Goal: Transaction & Acquisition: Purchase product/service

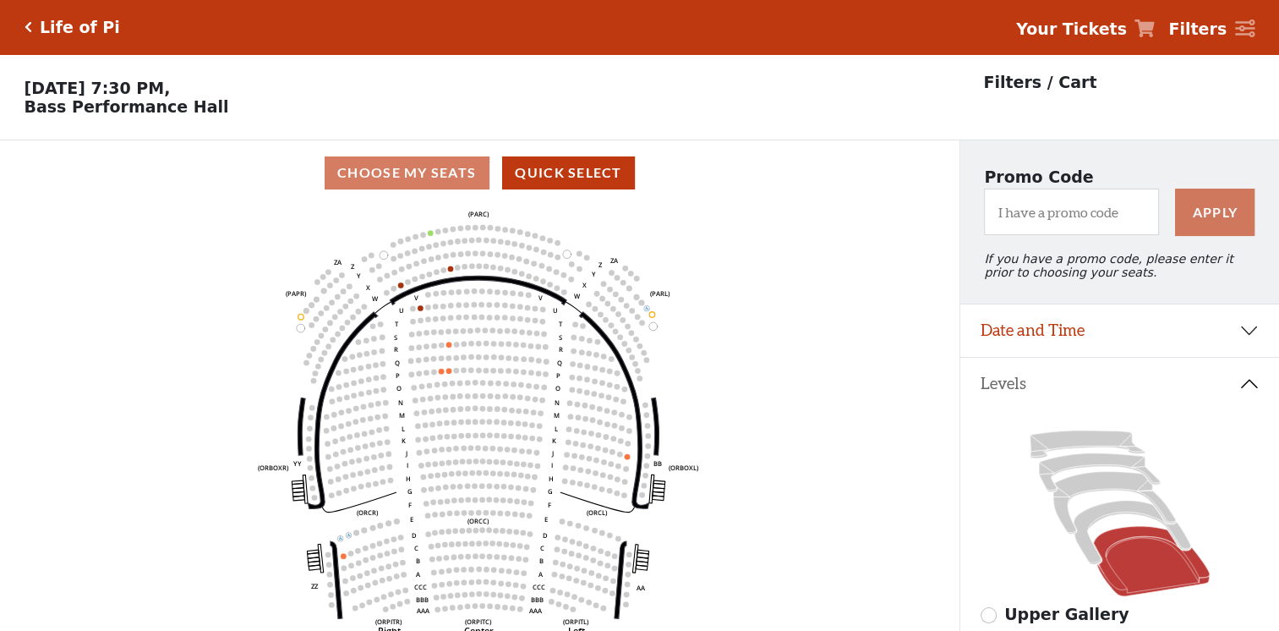
scroll to position [78, 0]
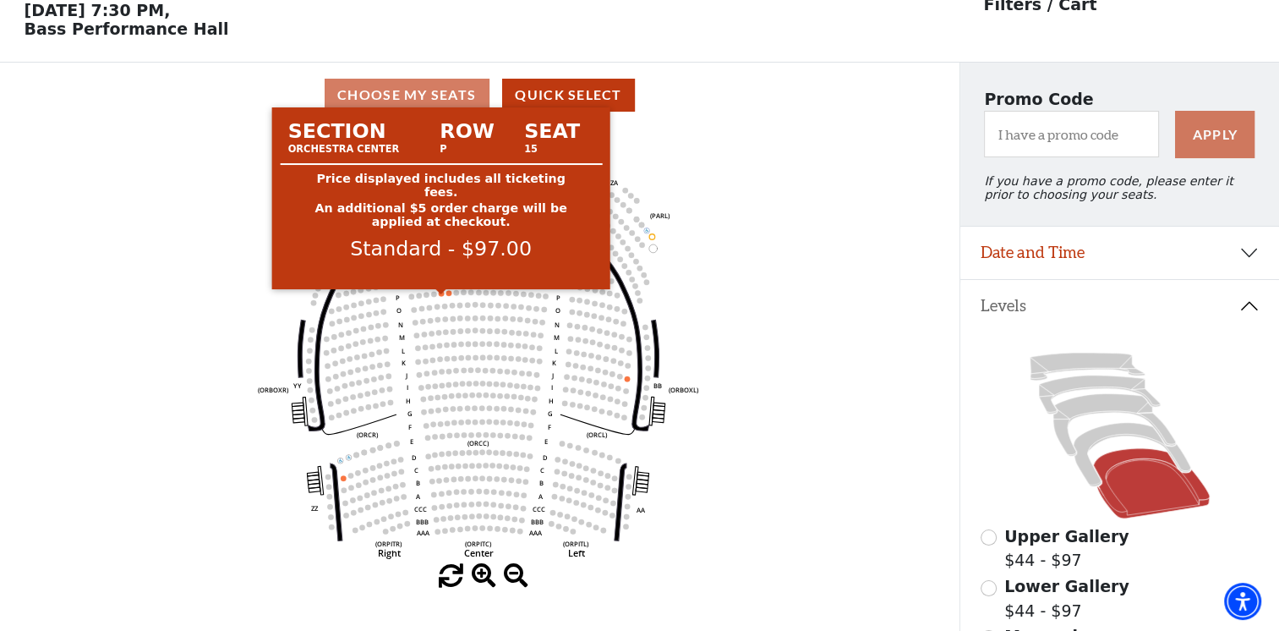
click at [440, 297] on circle at bounding box center [442, 294] width 6 height 6
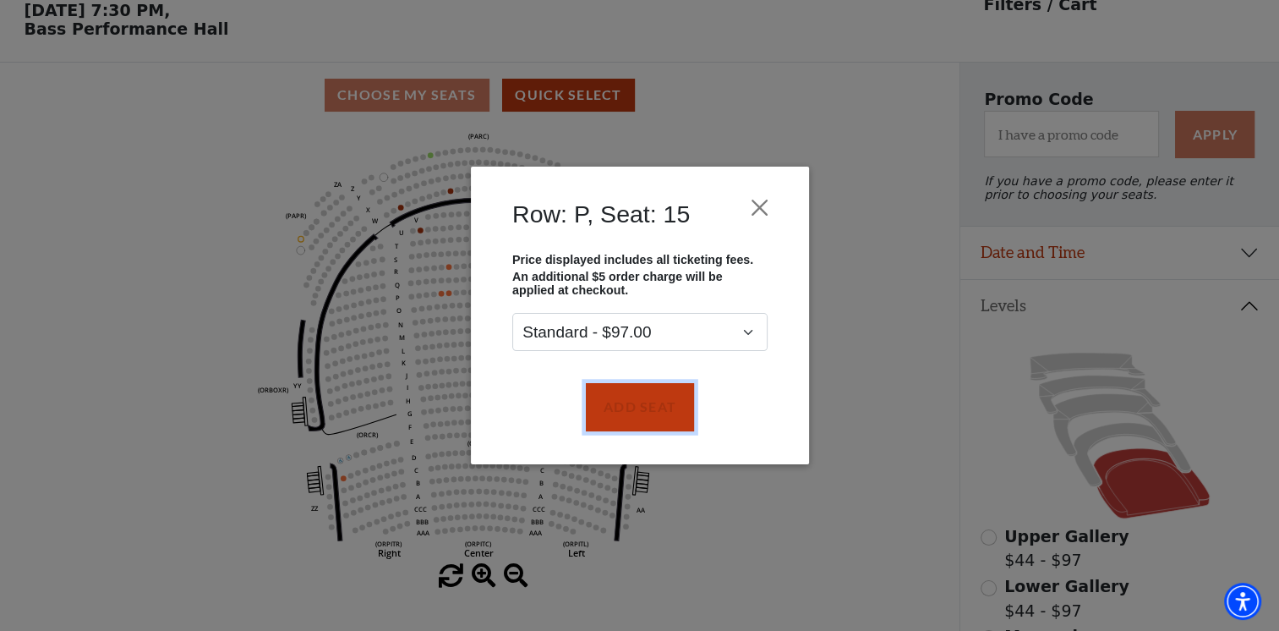
drag, startPoint x: 631, startPoint y: 404, endPoint x: 530, endPoint y: 325, distance: 127.7
click at [628, 402] on button "Add Seat" at bounding box center [639, 406] width 108 height 47
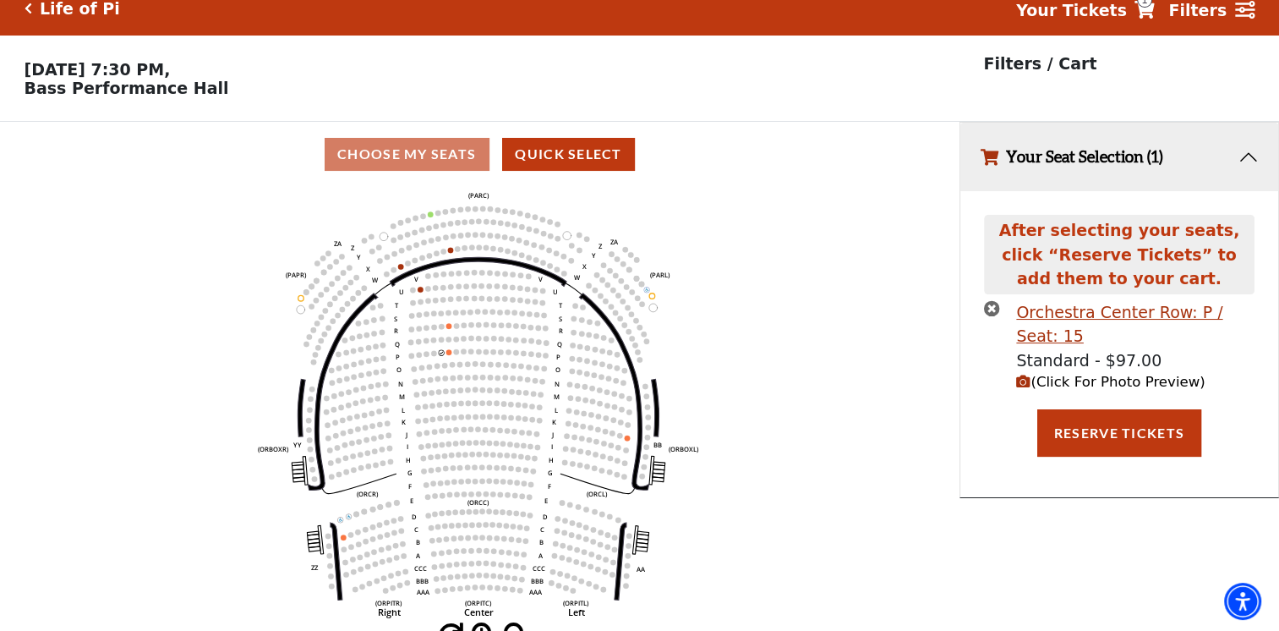
scroll to position [0, 0]
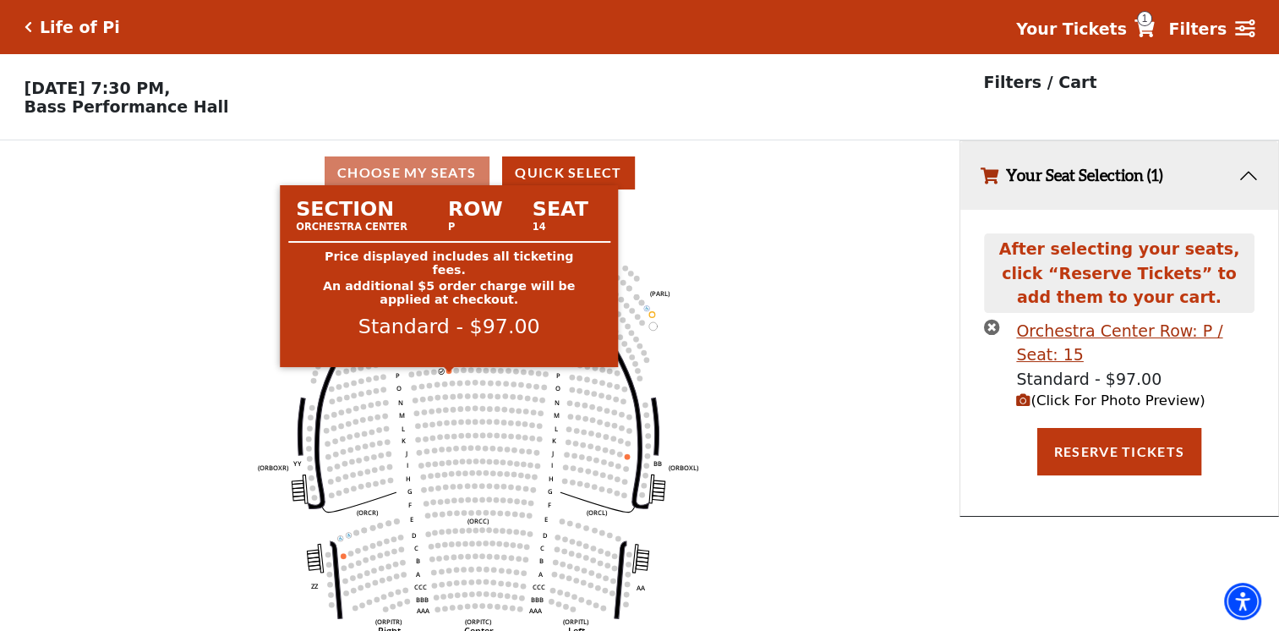
click at [448, 374] on circle at bounding box center [449, 371] width 6 height 6
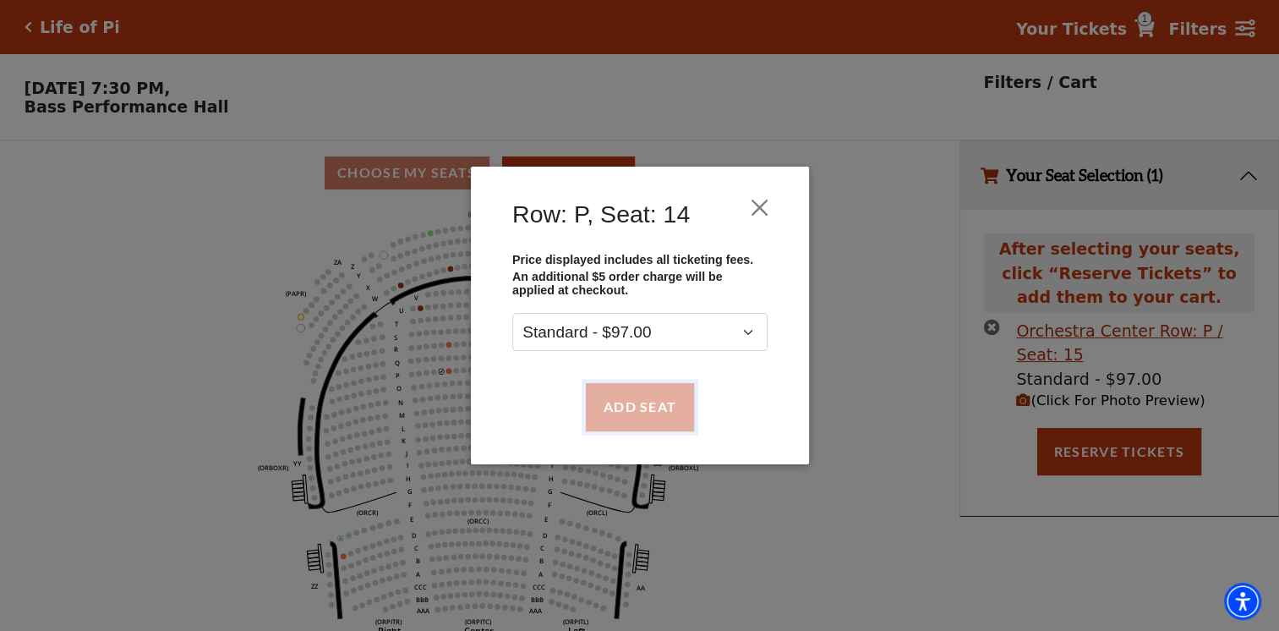
click at [609, 418] on button "Add Seat" at bounding box center [639, 406] width 108 height 47
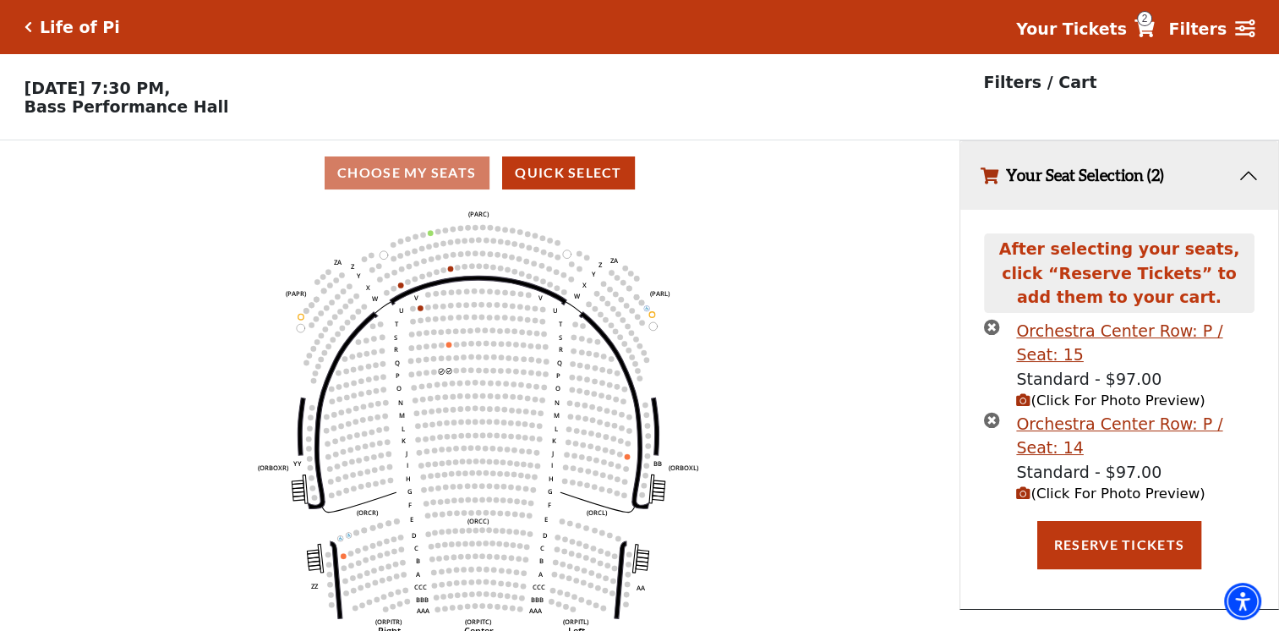
drag, startPoint x: 1181, startPoint y: 123, endPoint x: 1157, endPoint y: 320, distance: 198.4
click at [1181, 123] on div "Filters / Cart" at bounding box center [1118, 96] width 319 height 85
click at [1127, 576] on div "After selecting your seats, click “Reserve Tickets” to add them to your cart. O…" at bounding box center [1119, 410] width 318 height 400
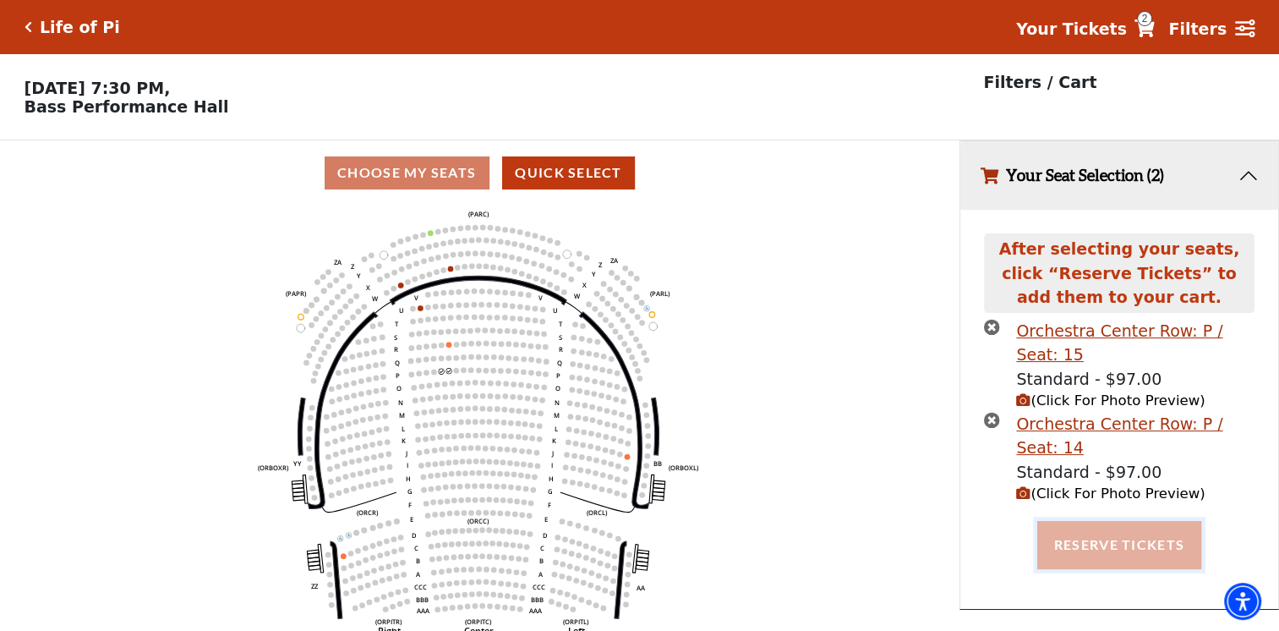
click at [1123, 554] on button "Reserve Tickets" at bounding box center [1119, 544] width 164 height 47
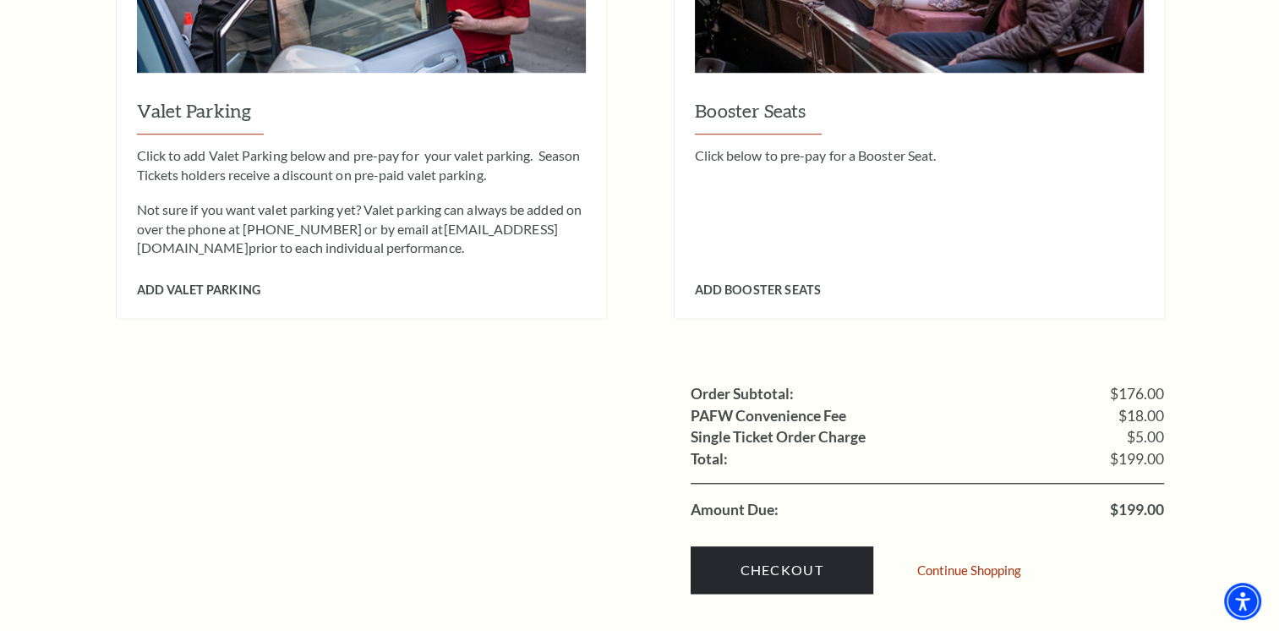
scroll to position [1408, 0]
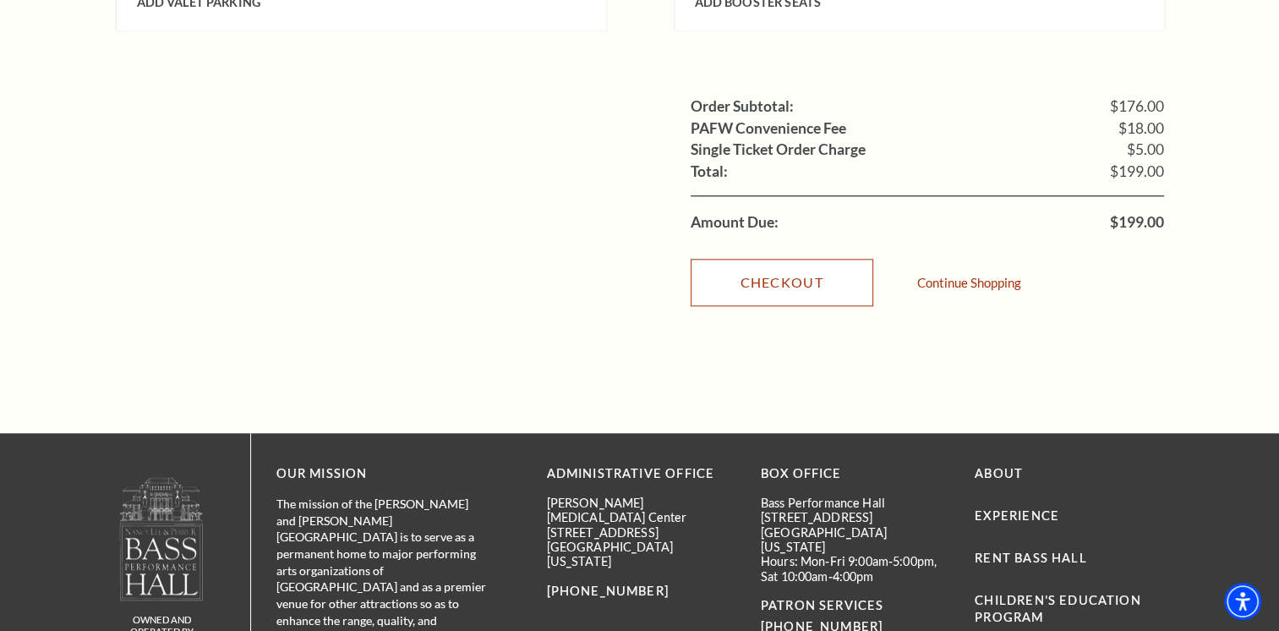
click at [803, 263] on link "Checkout" at bounding box center [782, 282] width 183 height 47
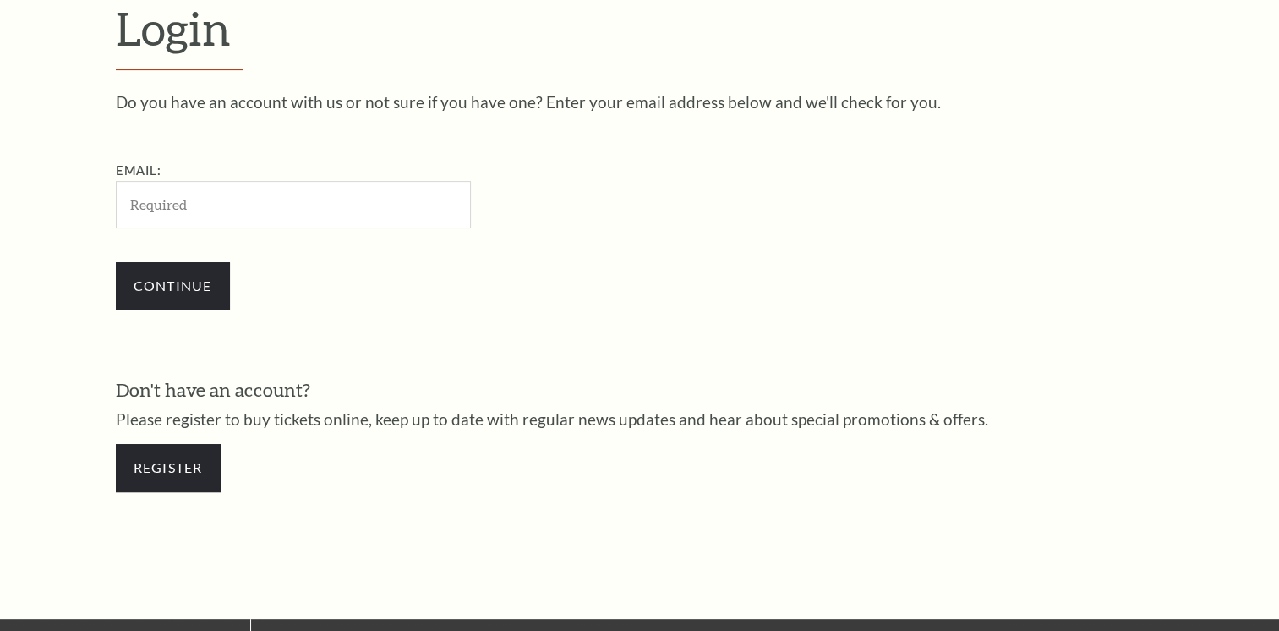
scroll to position [499, 0]
click at [287, 205] on input "Email:" at bounding box center [293, 204] width 355 height 46
type input "[EMAIL_ADDRESS][DOMAIN_NAME]"
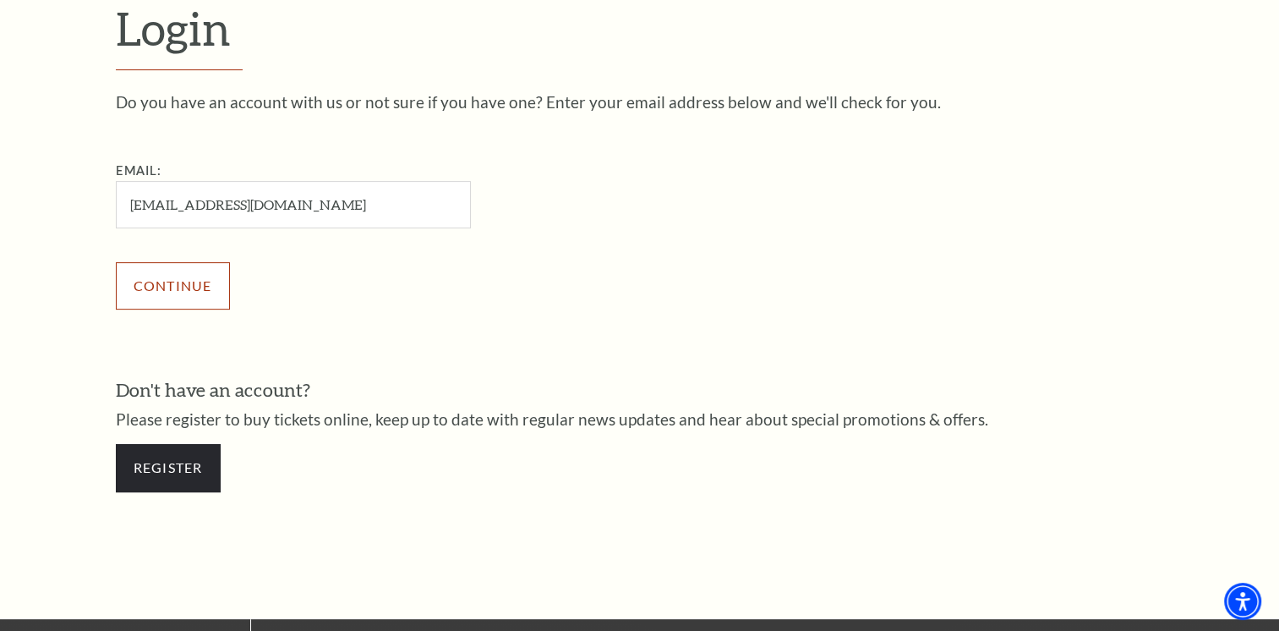
click at [192, 281] on input "Continue" at bounding box center [173, 285] width 114 height 47
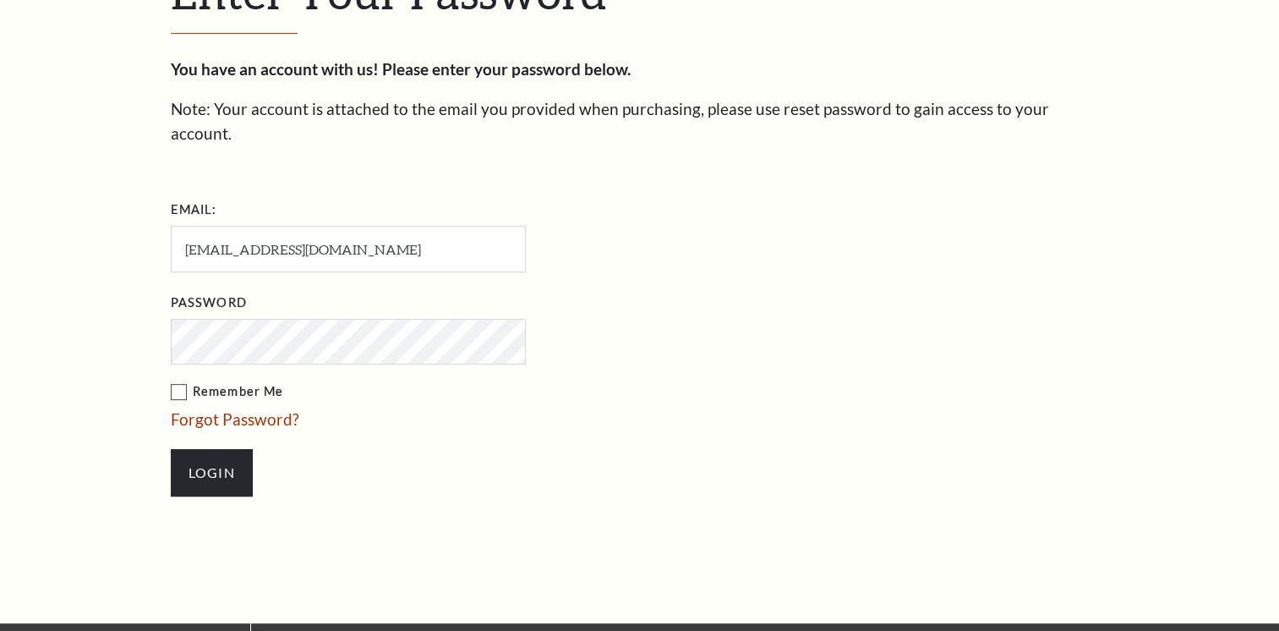
scroll to position [514, 0]
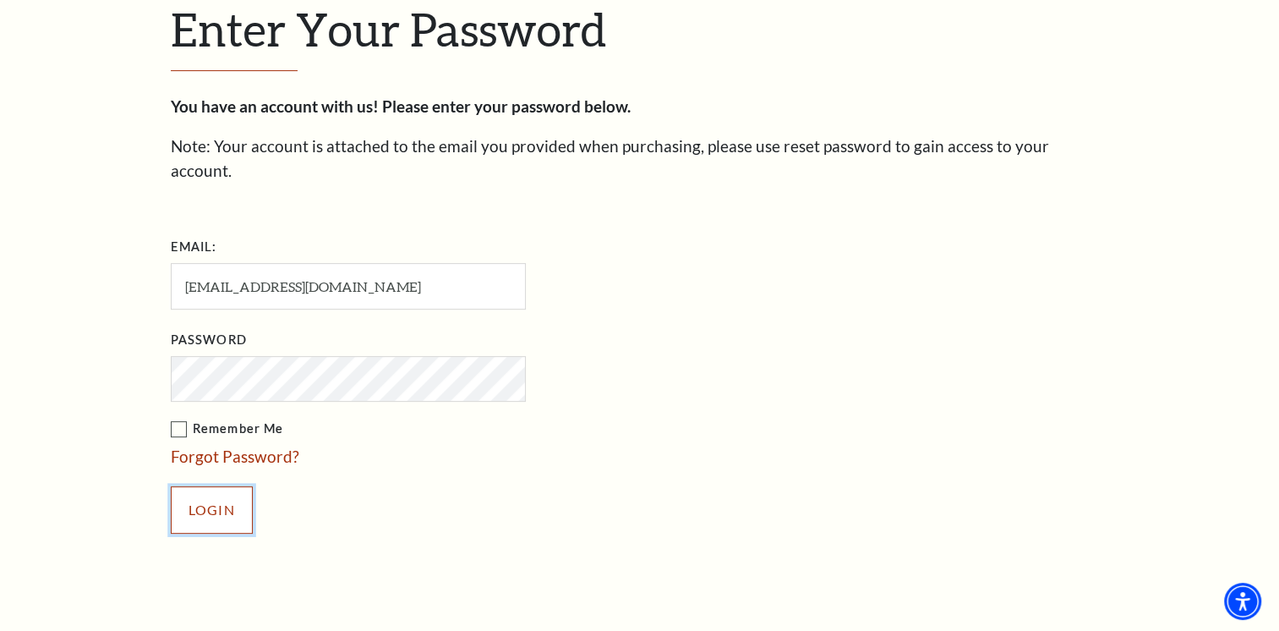
click at [220, 486] on input "Login" at bounding box center [212, 509] width 82 height 47
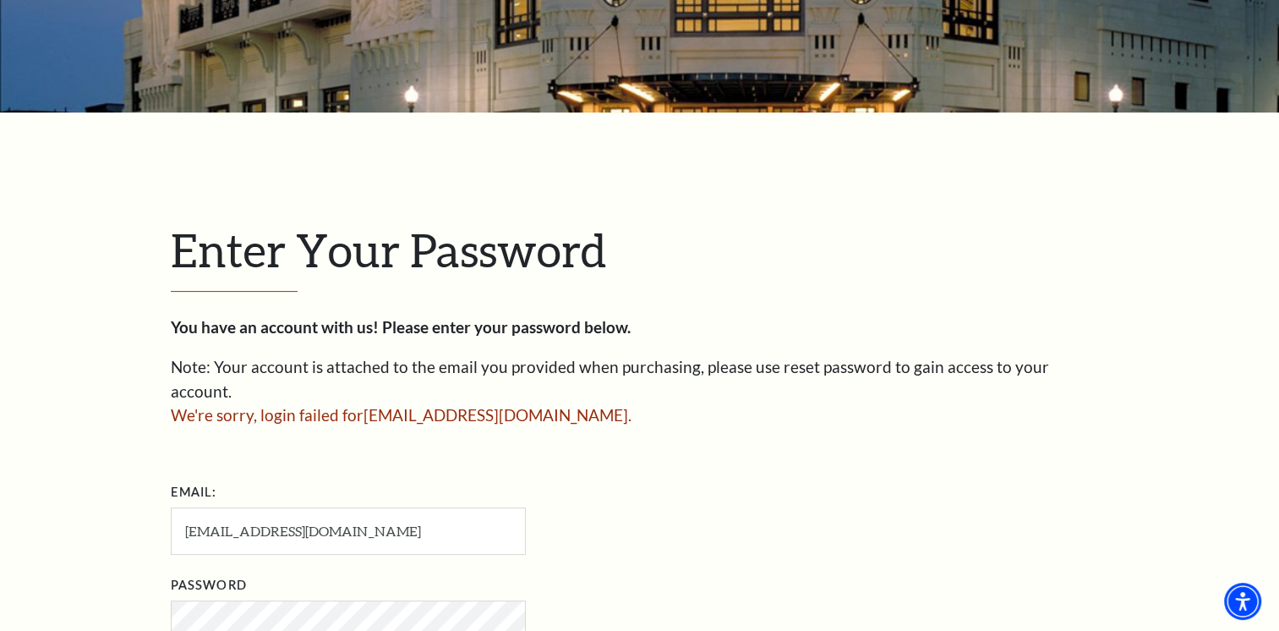
scroll to position [434, 0]
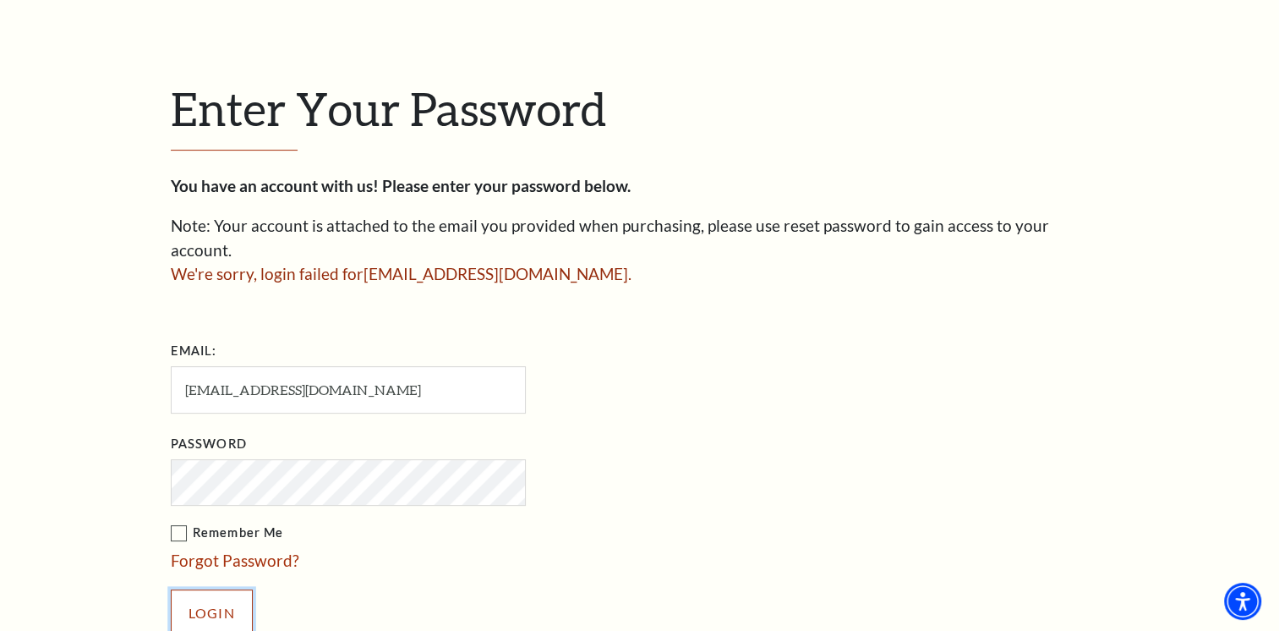
click at [210, 593] on input "Login" at bounding box center [212, 612] width 82 height 47
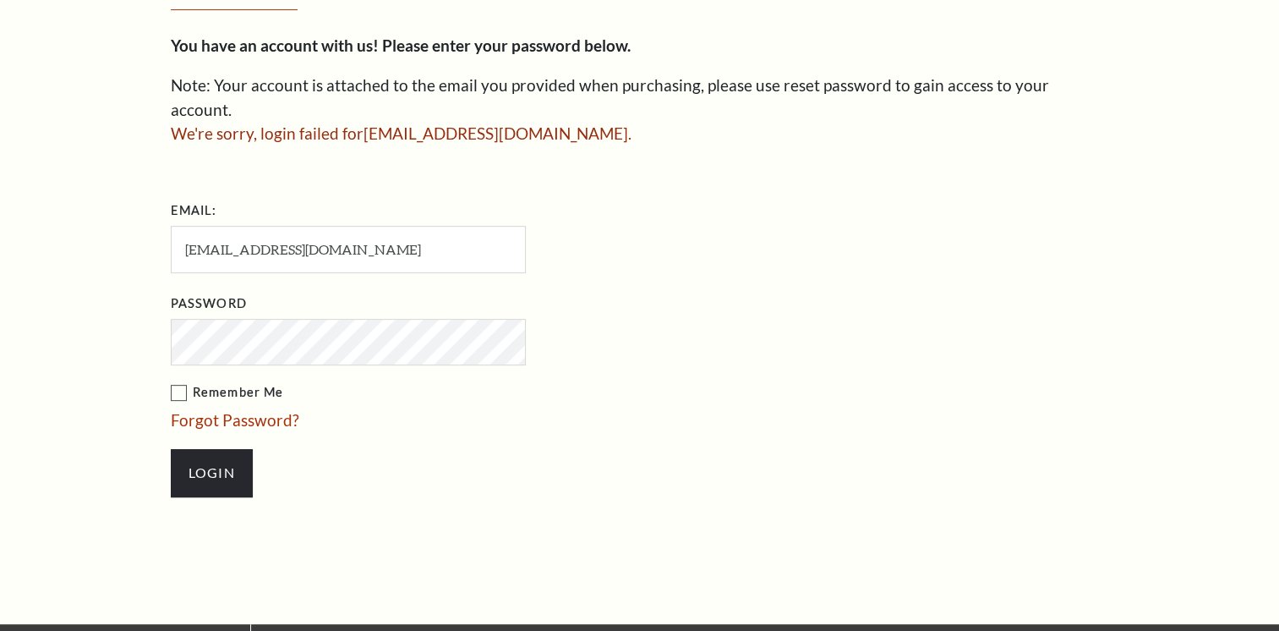
scroll to position [575, 0]
click at [138, 403] on div "Enter Your Password You have an account with us! Please enter your password bel…" at bounding box center [639, 227] width 1279 height 793
click at [197, 450] on input "Login" at bounding box center [212, 472] width 82 height 47
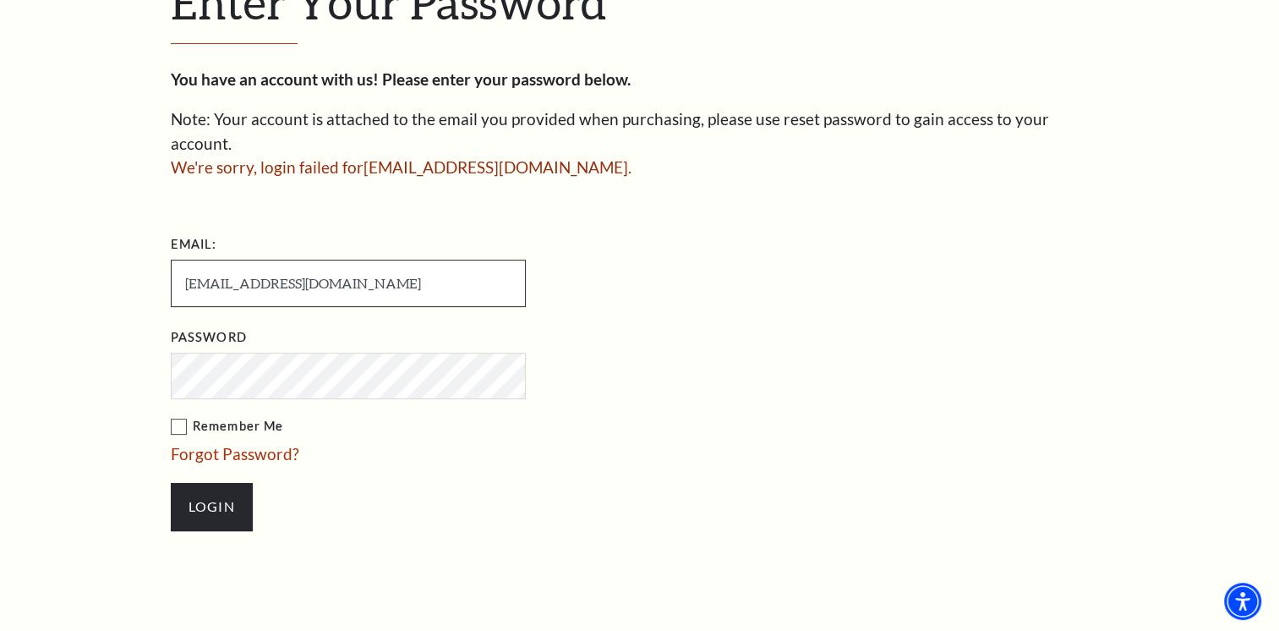
drag, startPoint x: 352, startPoint y: 259, endPoint x: 2, endPoint y: 238, distance: 350.6
click at [2, 238] on div "Enter Your Password You have an account with us! Please enter your password bel…" at bounding box center [639, 261] width 1279 height 793
type input "[EMAIL_ADDRESS][DOMAIN_NAME]"
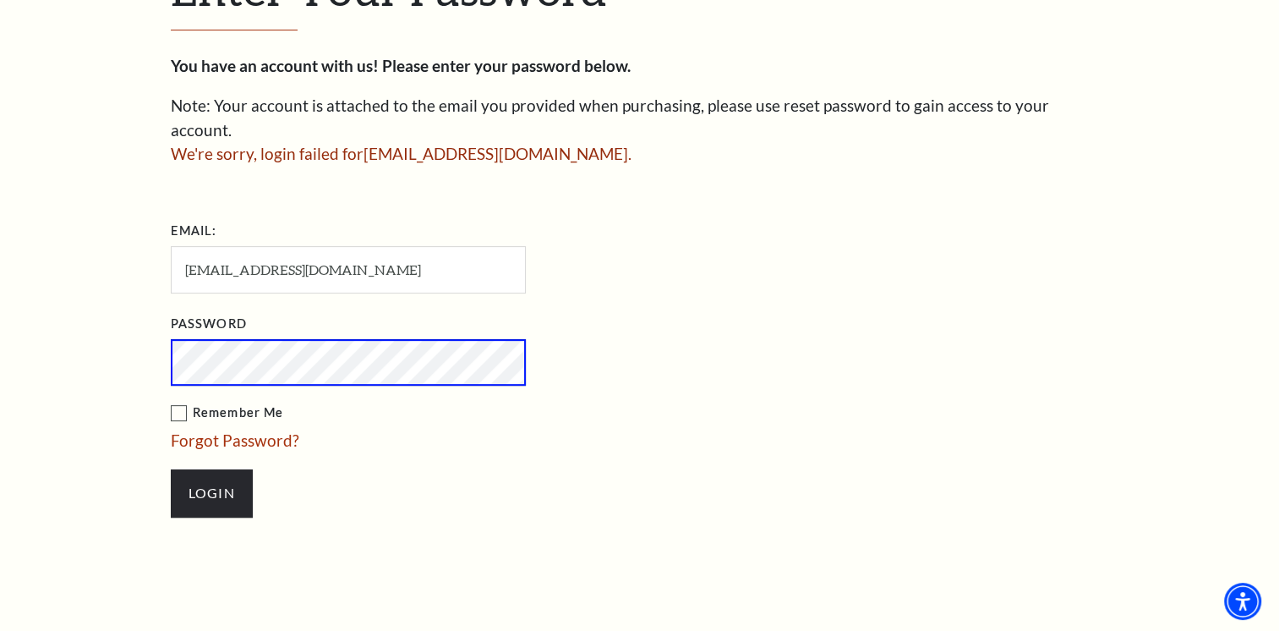
scroll to position [527, 0]
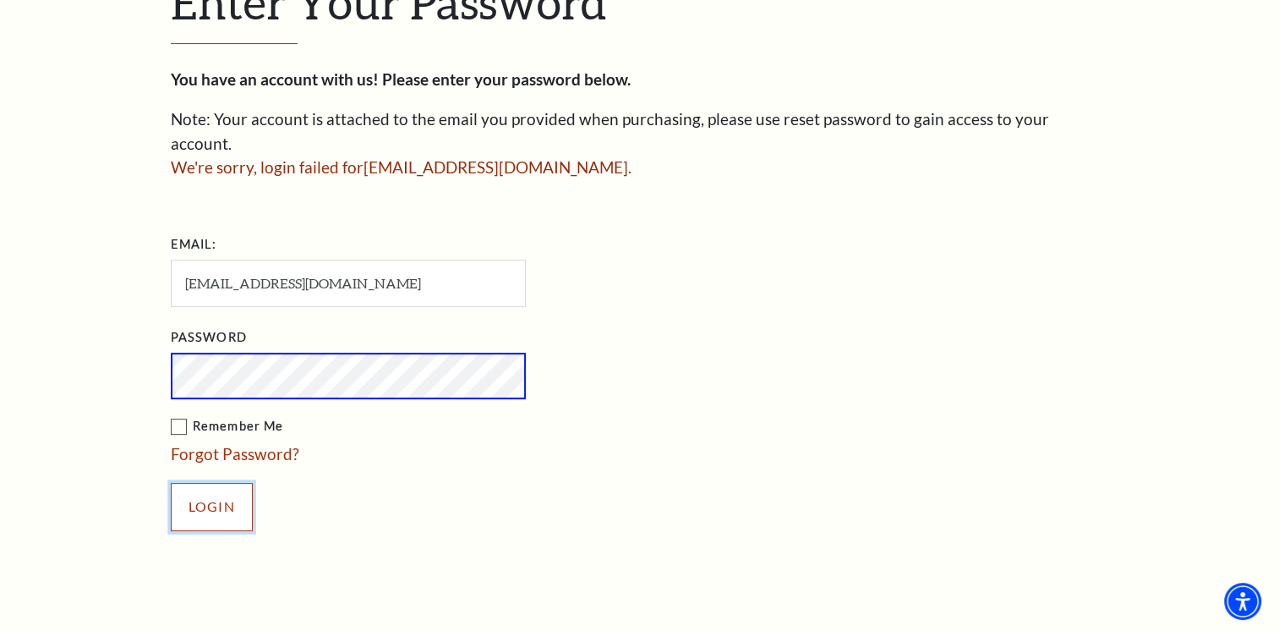
click at [183, 488] on input "Login" at bounding box center [212, 506] width 82 height 47
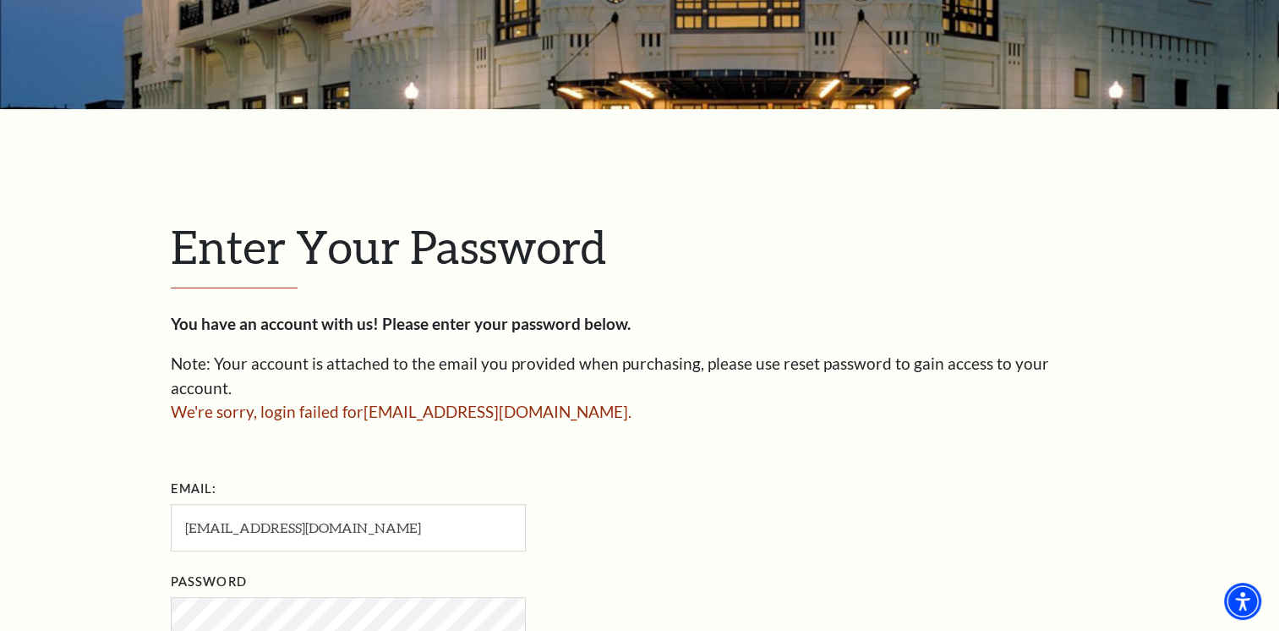
scroll to position [293, 0]
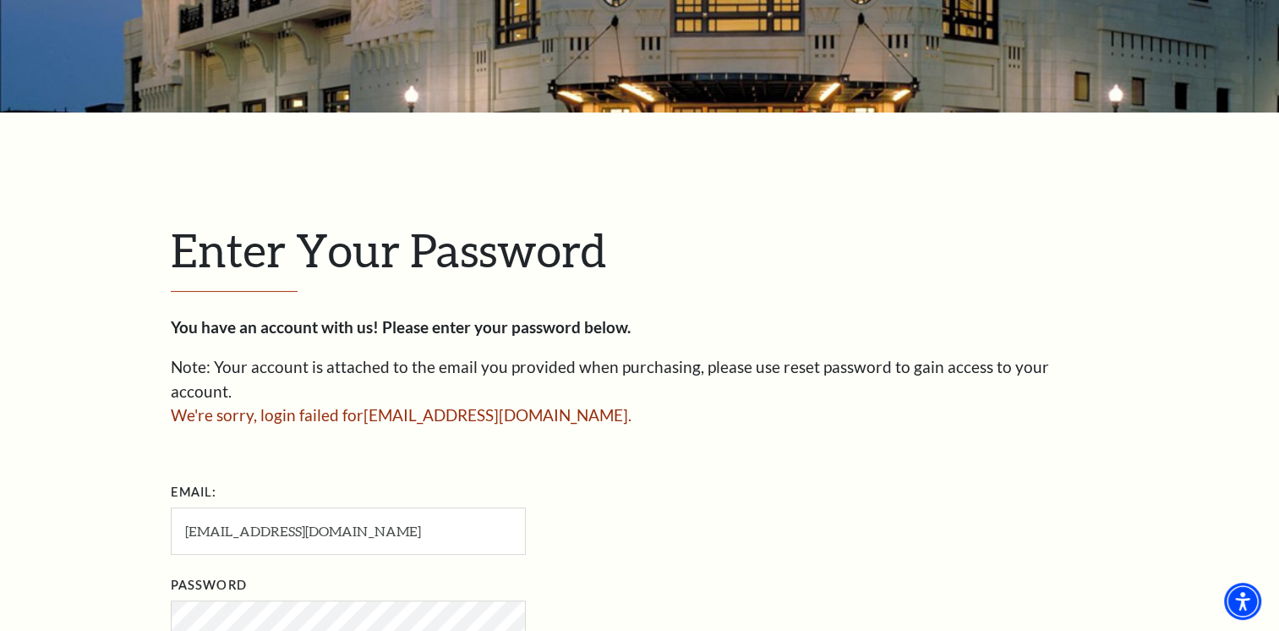
click at [482, 252] on span "Enter Your Password" at bounding box center [388, 249] width 435 height 54
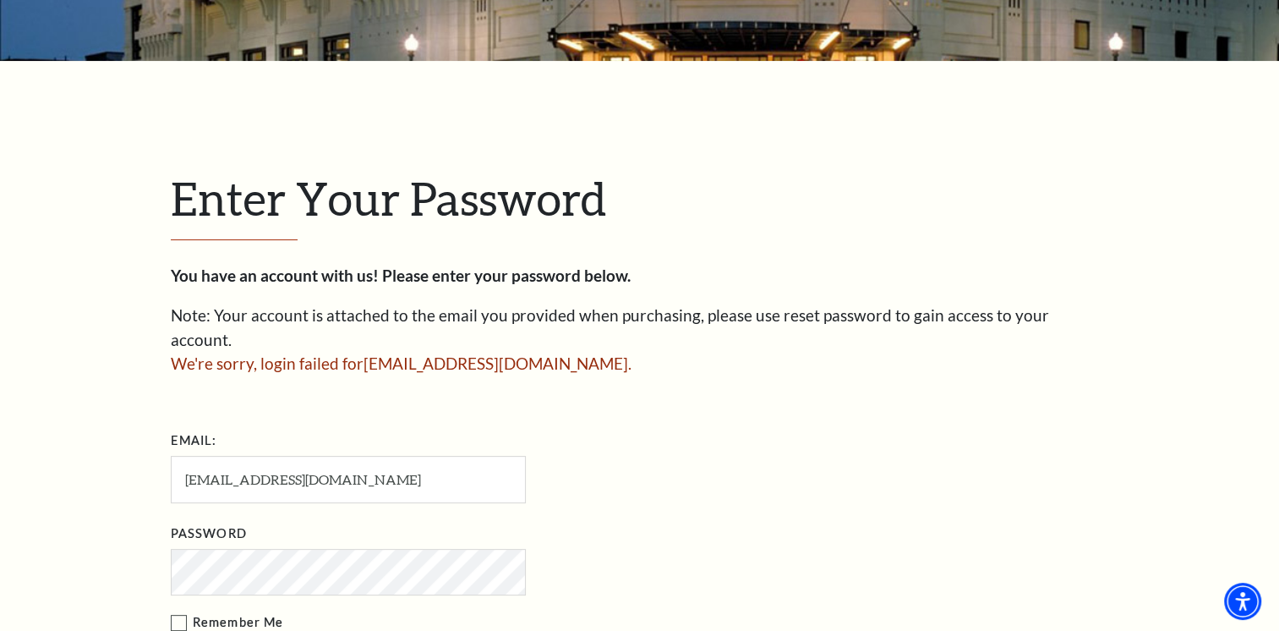
scroll to position [317, 0]
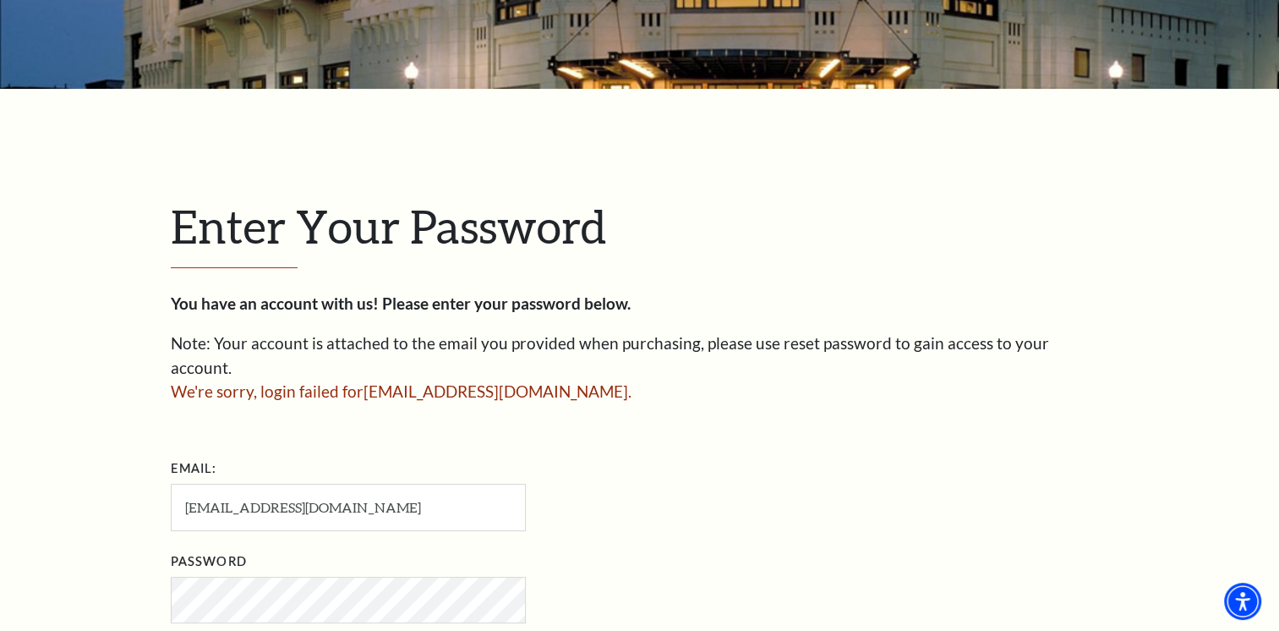
click at [424, 381] on span "We're sorry, login failed for mylife0587@gmail.com ." at bounding box center [401, 390] width 461 height 19
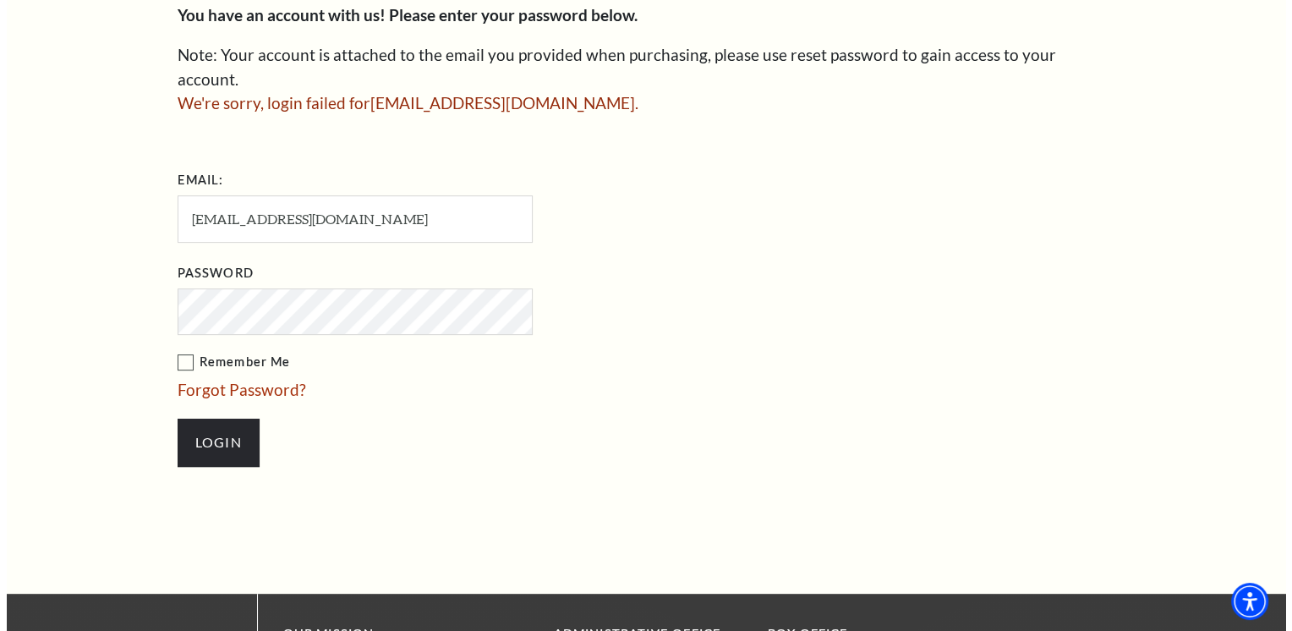
scroll to position [465, 0]
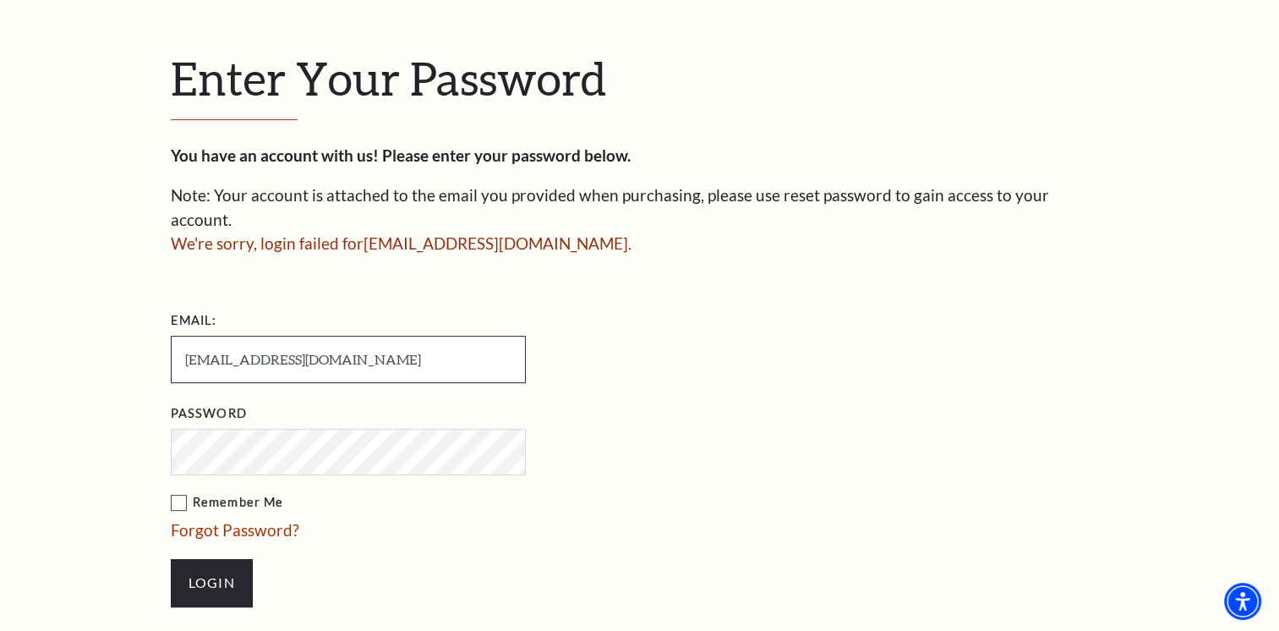
click at [353, 342] on input "mylife0587@gmail.com" at bounding box center [348, 359] width 355 height 46
click at [230, 520] on link "Forgot Password?" at bounding box center [235, 529] width 128 height 19
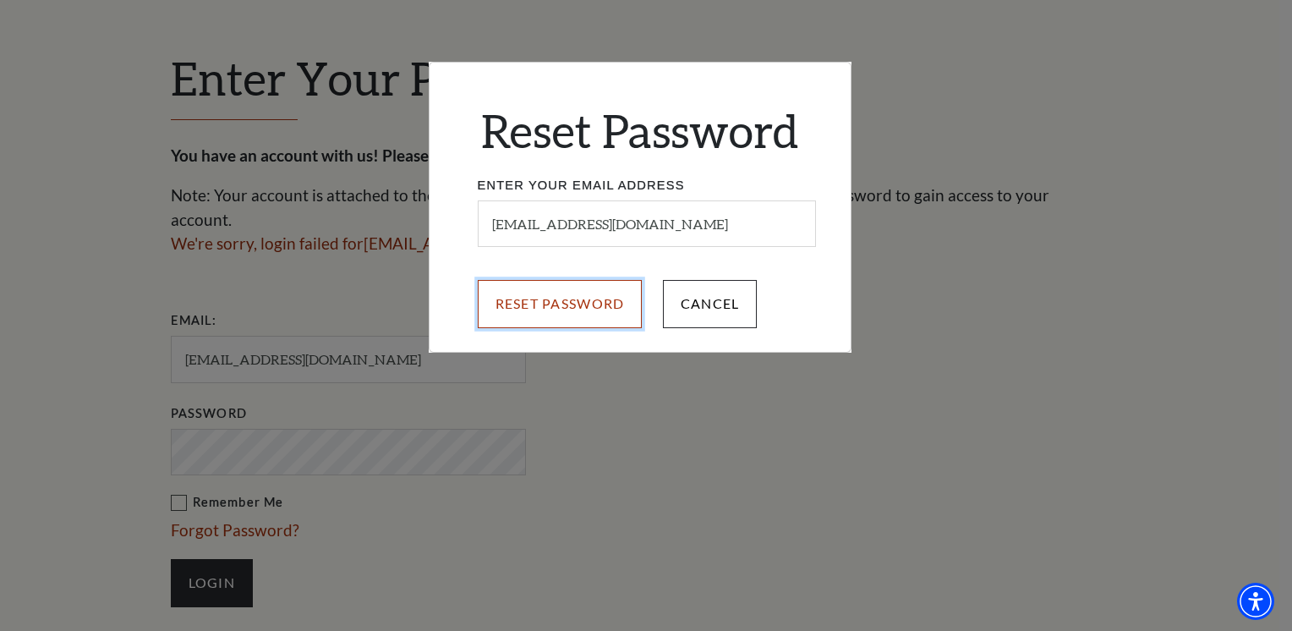
click at [573, 307] on input "Reset Password" at bounding box center [560, 303] width 165 height 47
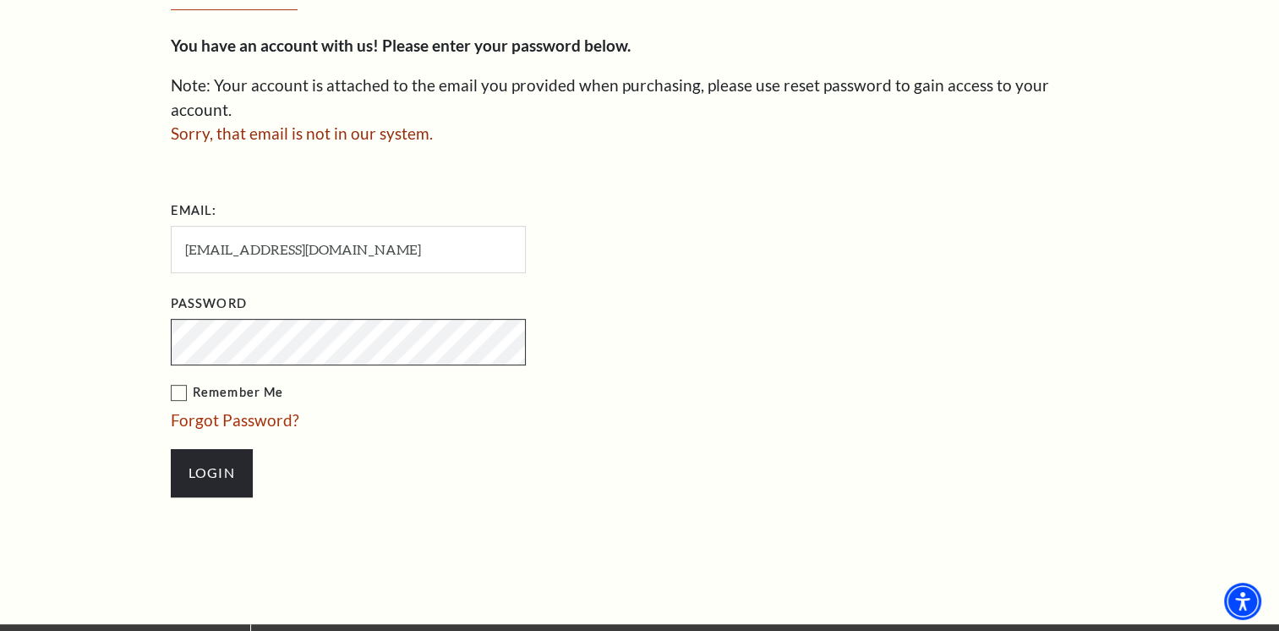
click at [63, 302] on div "Enter Your Password You have an account with us! Please enter your password bel…" at bounding box center [639, 227] width 1279 height 793
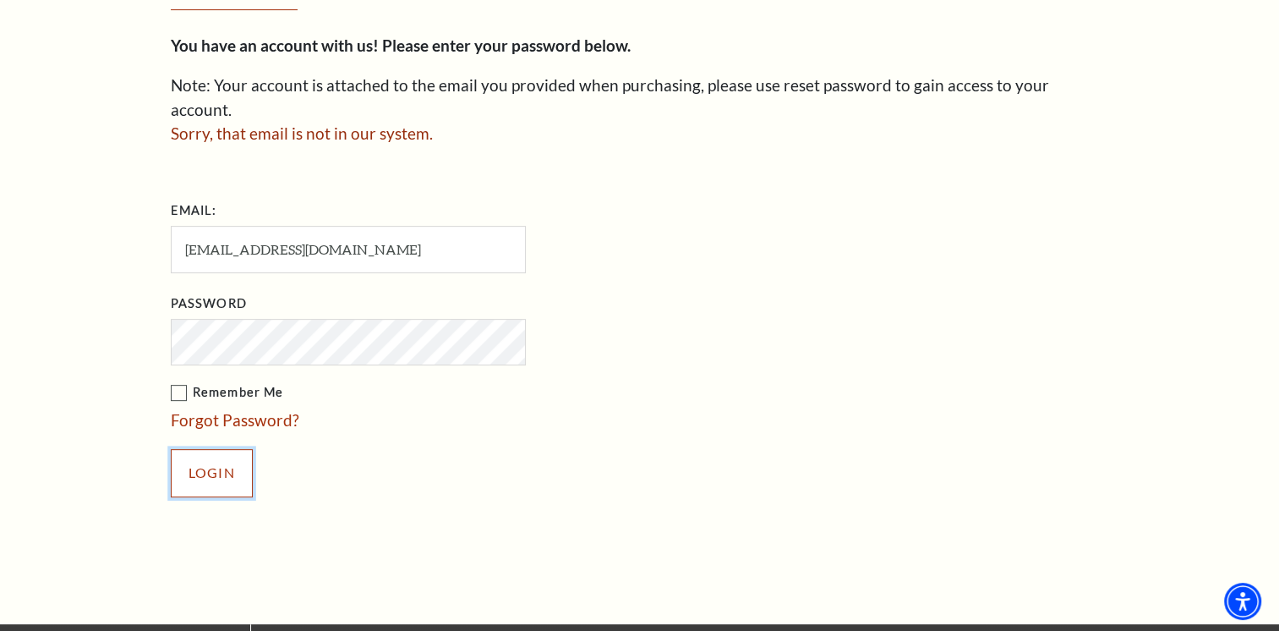
click at [181, 453] on input "Login" at bounding box center [212, 472] width 82 height 47
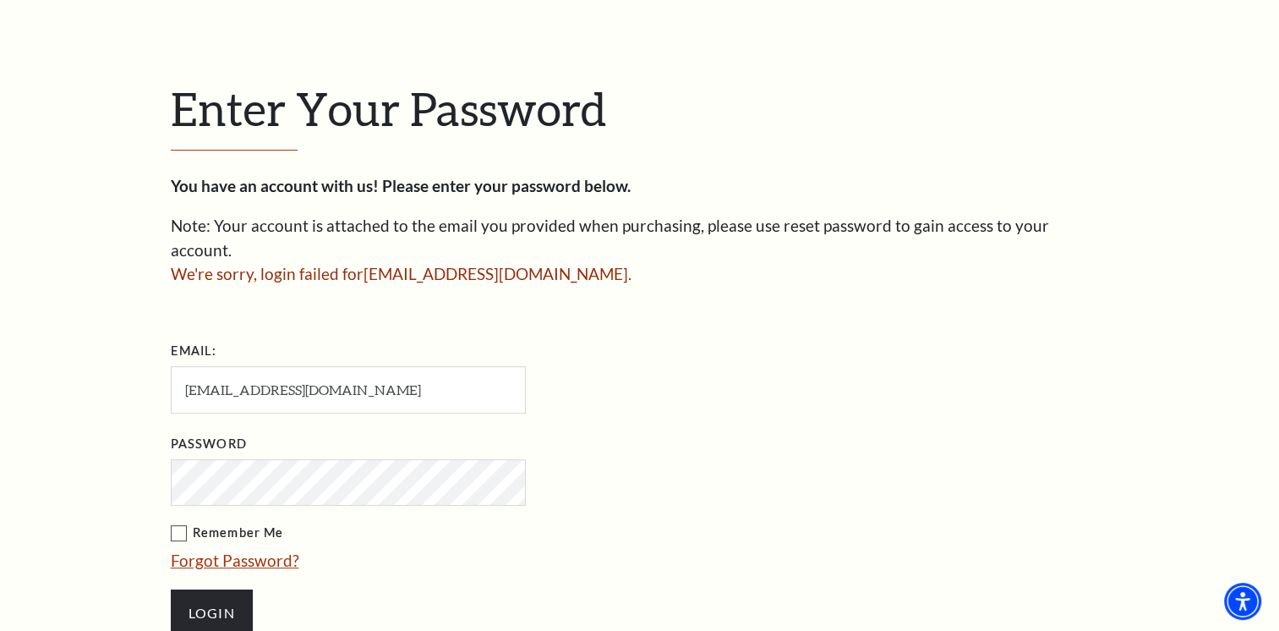
click at [229, 550] on link "Forgot Password?" at bounding box center [235, 559] width 128 height 19
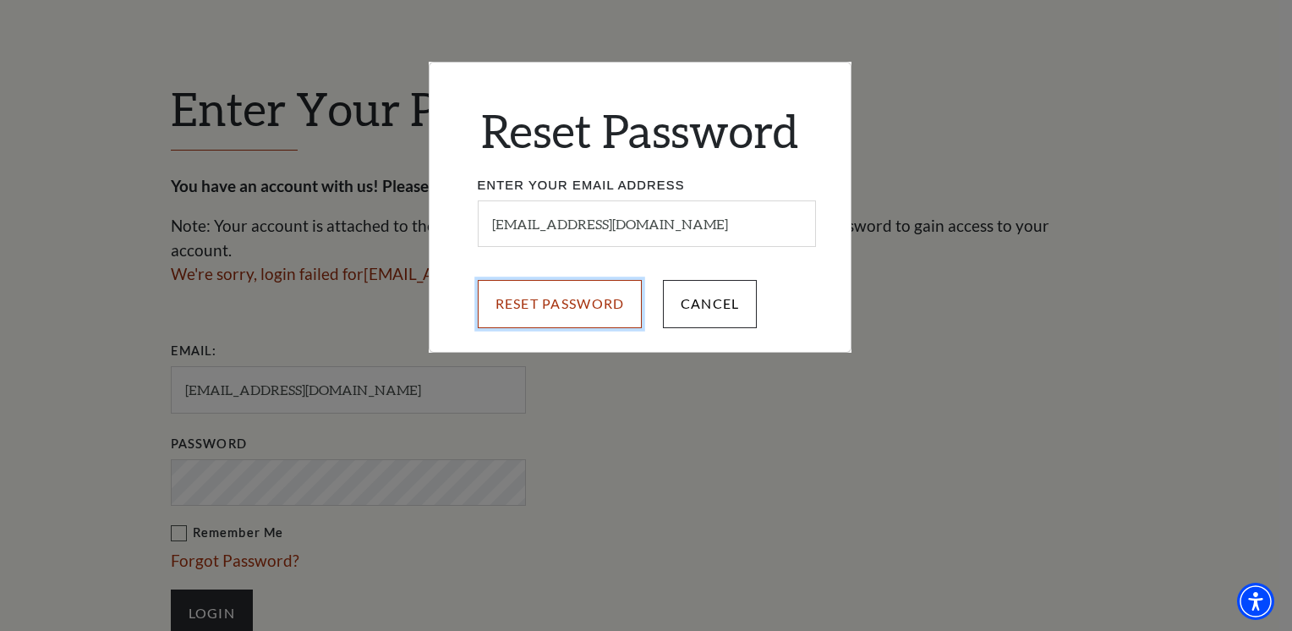
click at [589, 309] on input "Reset Password" at bounding box center [560, 303] width 165 height 47
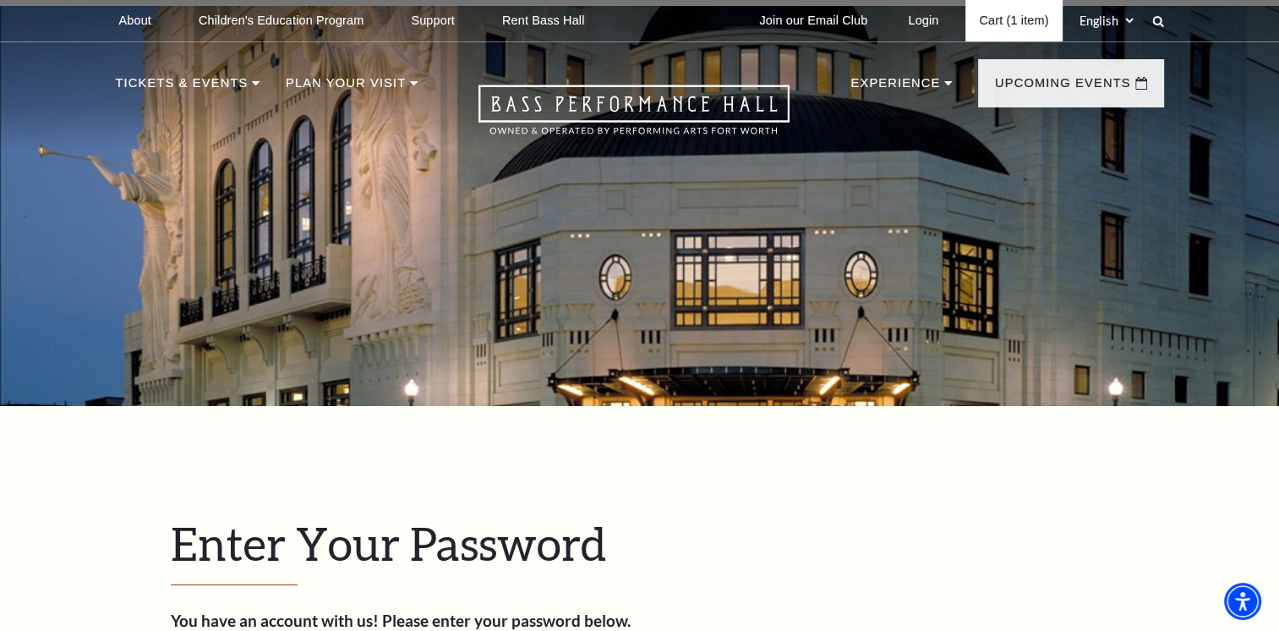
click at [997, 14] on link "Cart (1 item)" at bounding box center [1013, 20] width 96 height 41
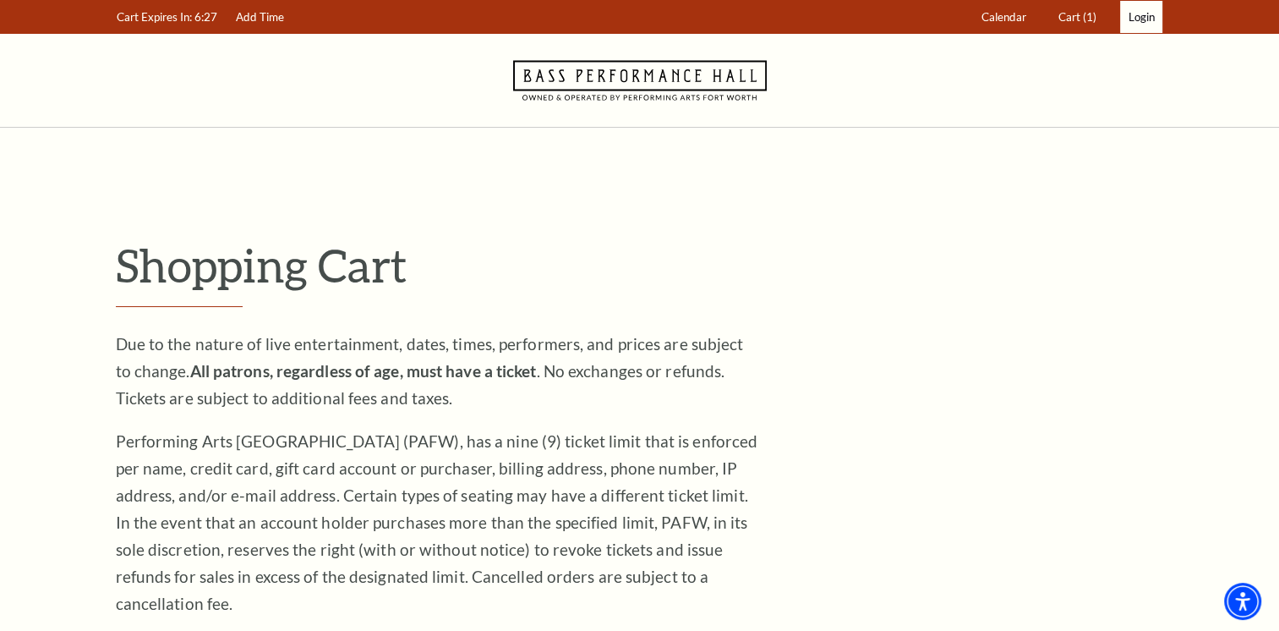
click at [1139, 21] on span "Login" at bounding box center [1141, 17] width 26 height 14
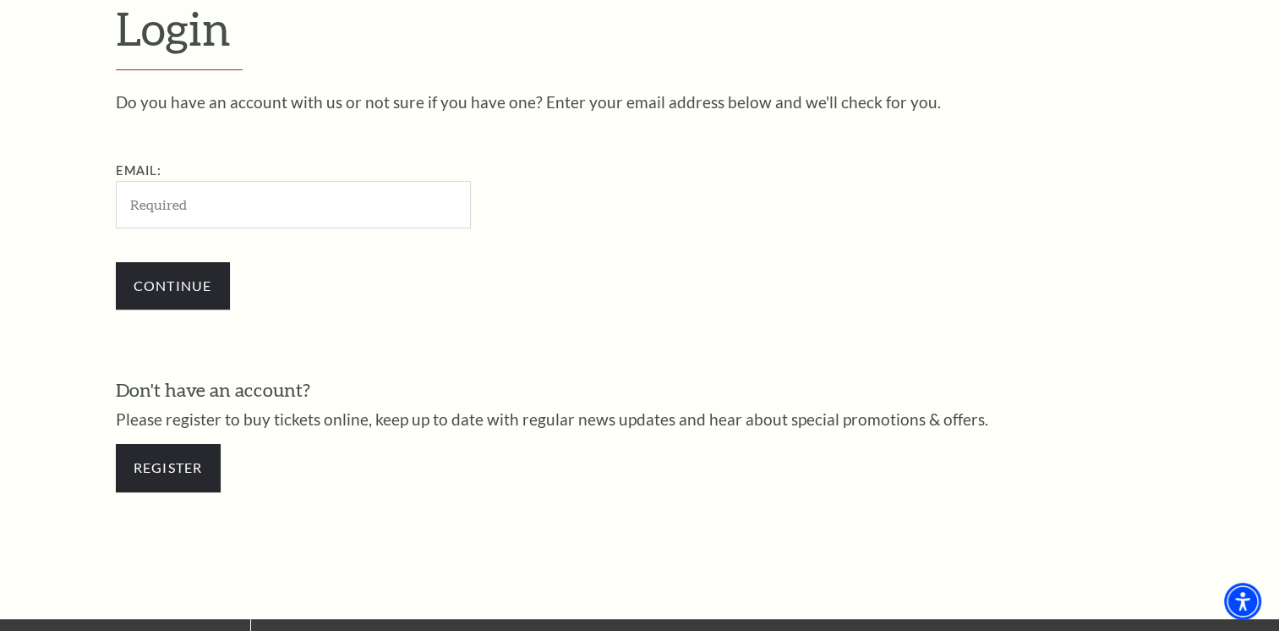
click at [206, 194] on input "Email:" at bounding box center [293, 204] width 355 height 46
type input "[EMAIL_ADDRESS][DOMAIN_NAME]"
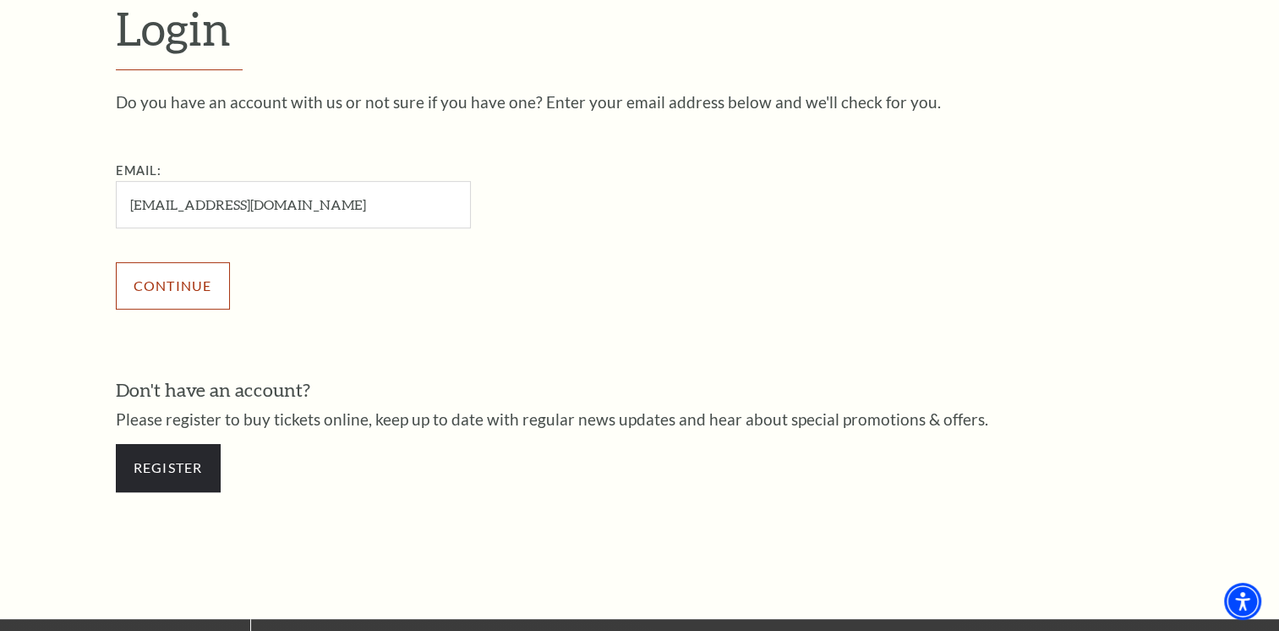
click at [168, 276] on input "Continue" at bounding box center [173, 285] width 114 height 47
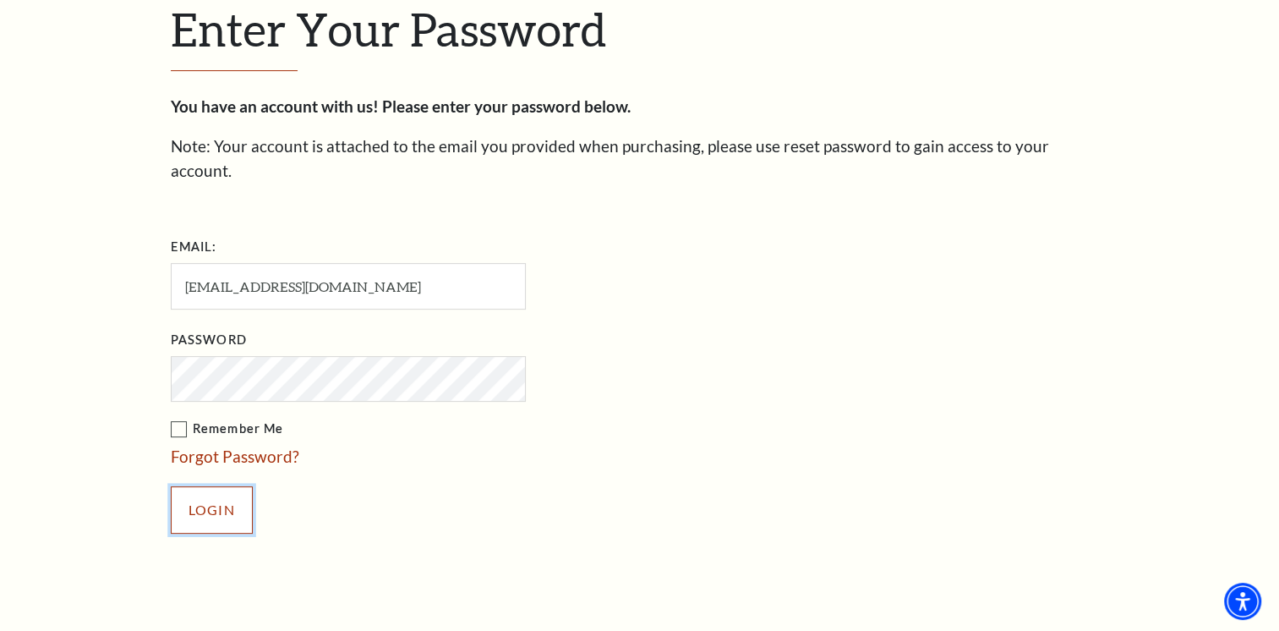
click at [227, 486] on input "Login" at bounding box center [212, 509] width 82 height 47
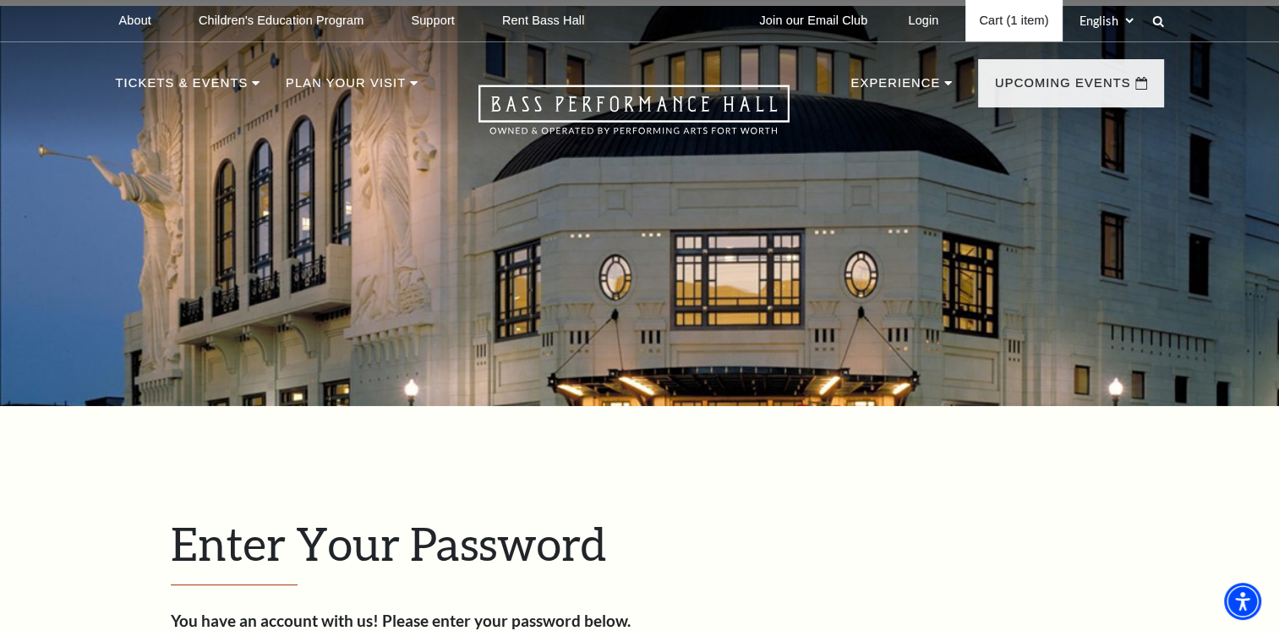
click at [1035, 19] on link "Cart (1 item)" at bounding box center [1013, 20] width 96 height 41
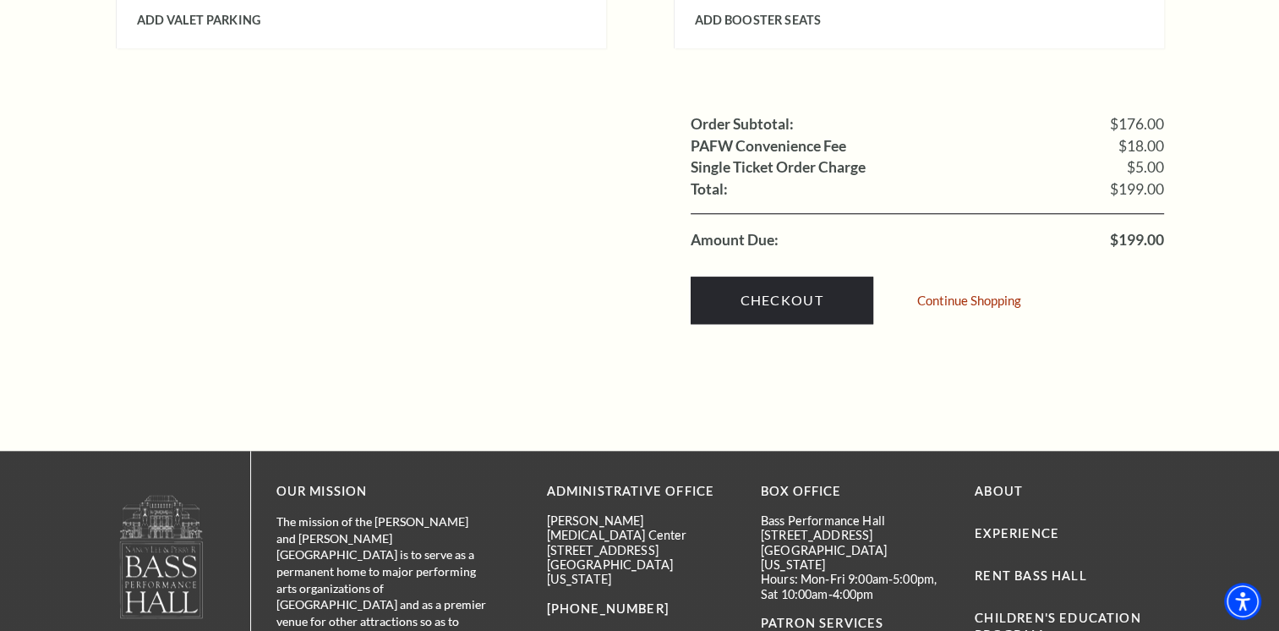
scroll to position [1887, 0]
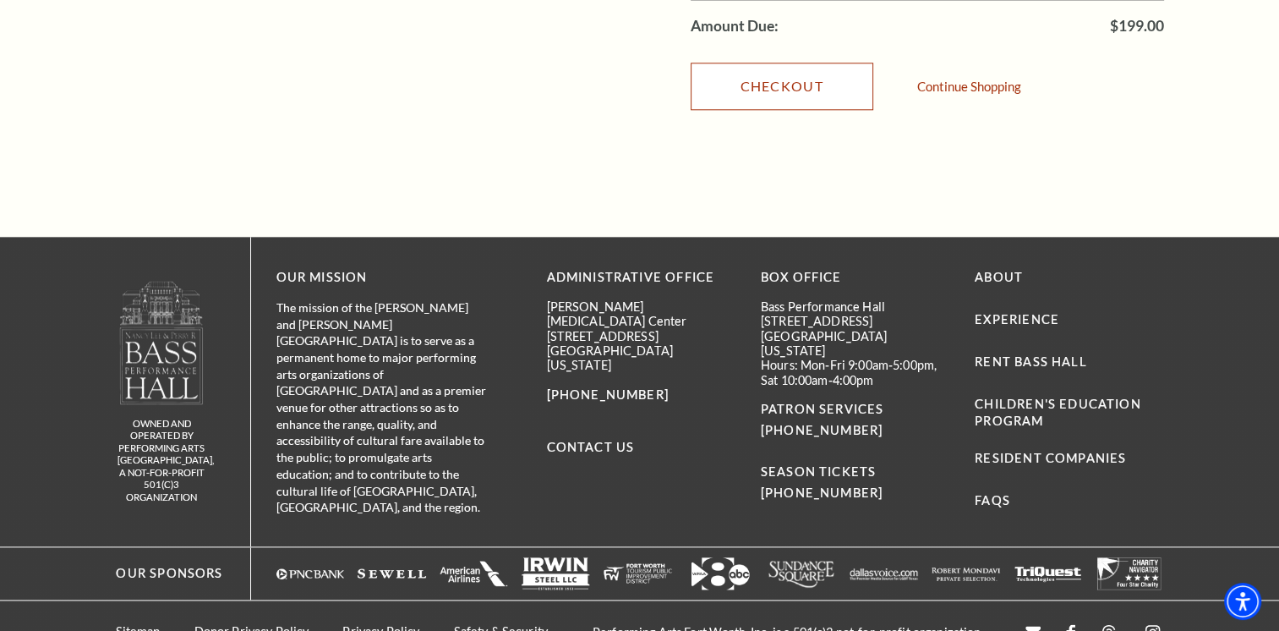
click at [795, 64] on link "Checkout" at bounding box center [782, 86] width 183 height 47
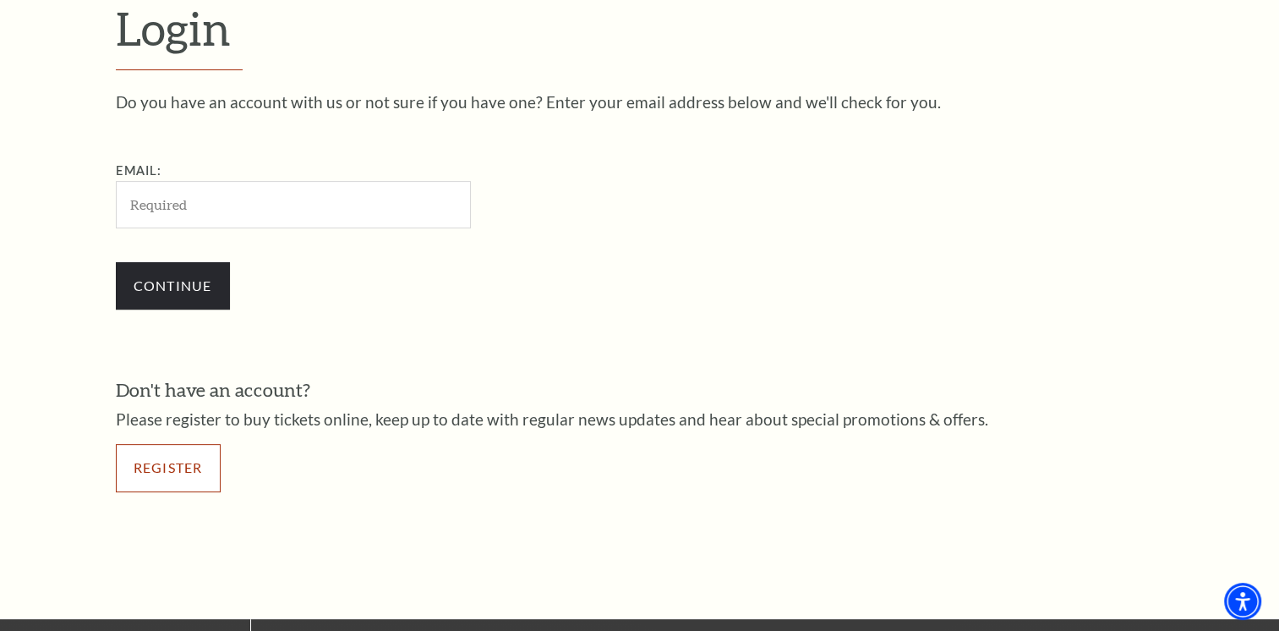
click at [185, 461] on link "Register" at bounding box center [168, 467] width 105 height 47
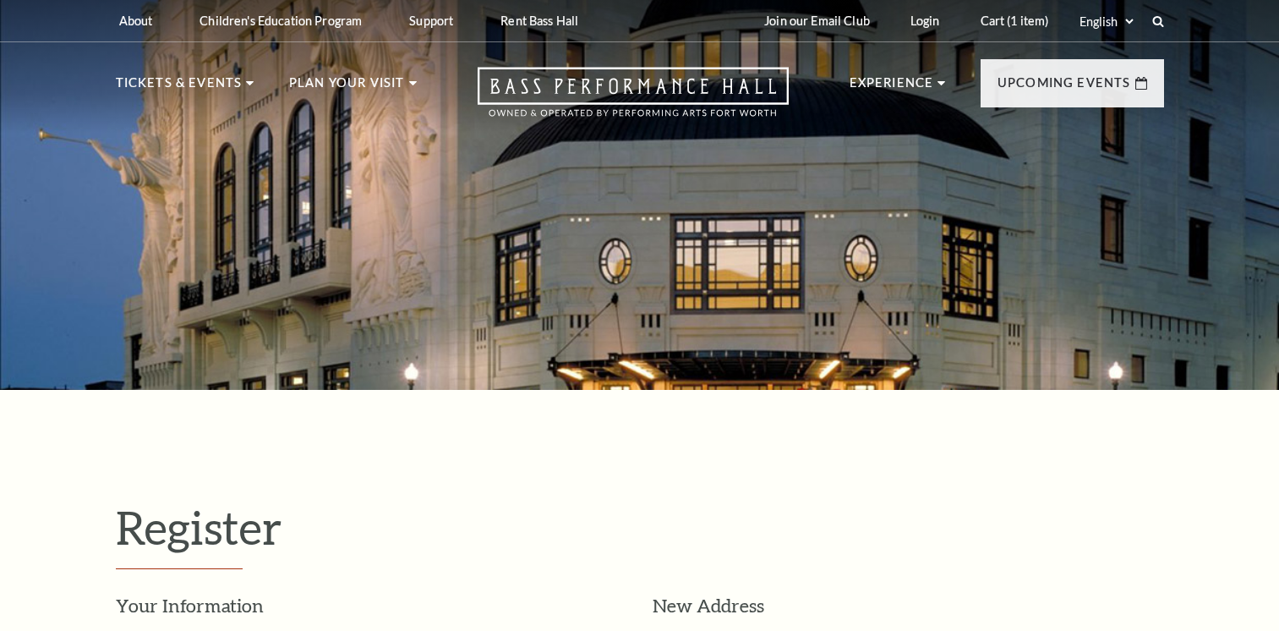
select select "1"
select select "[GEOGRAPHIC_DATA]"
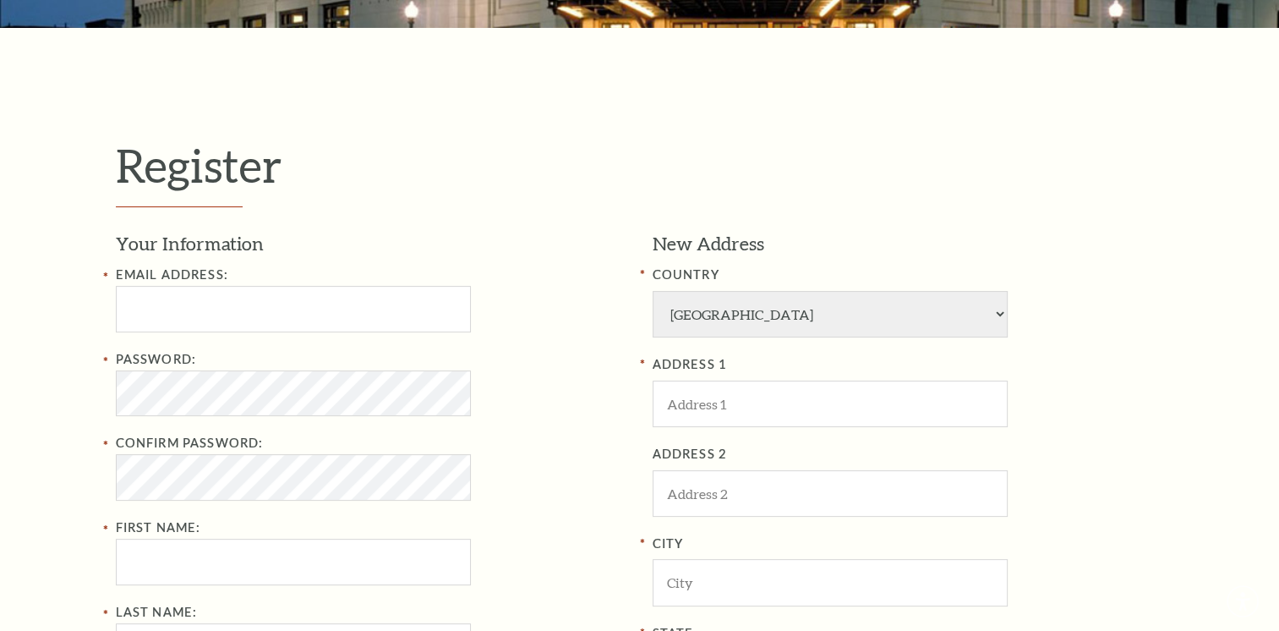
scroll to position [563, 0]
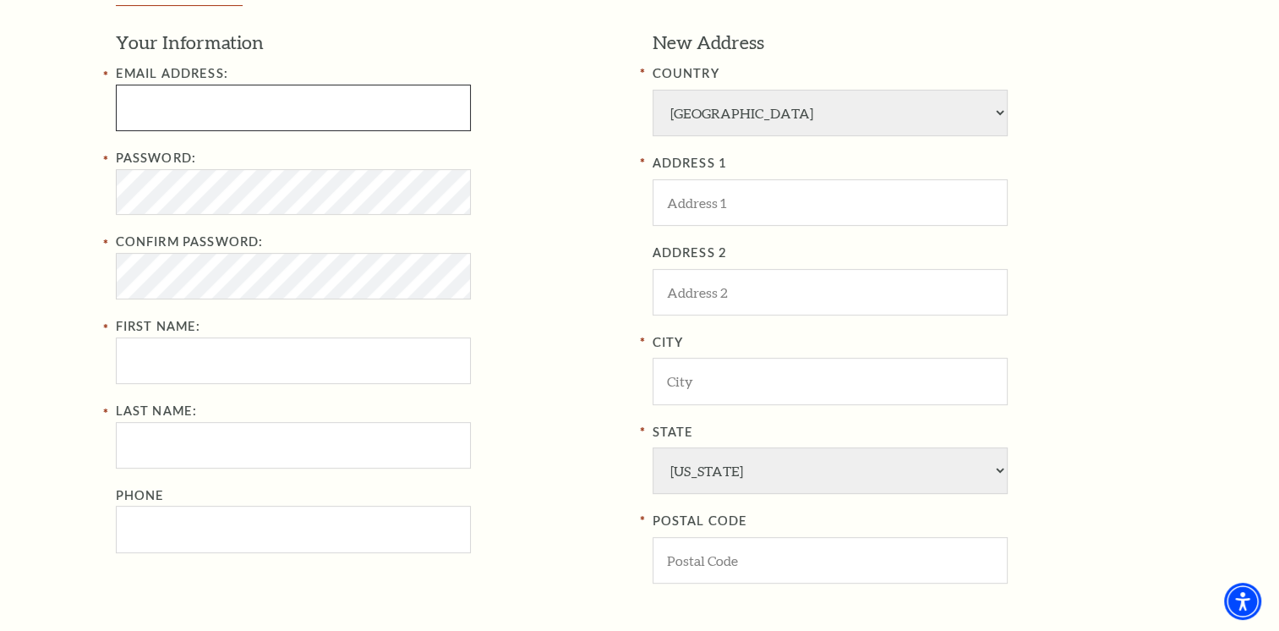
click at [232, 115] on input "Email Address:" at bounding box center [293, 108] width 355 height 46
type input "mylife0587@gmail.com"
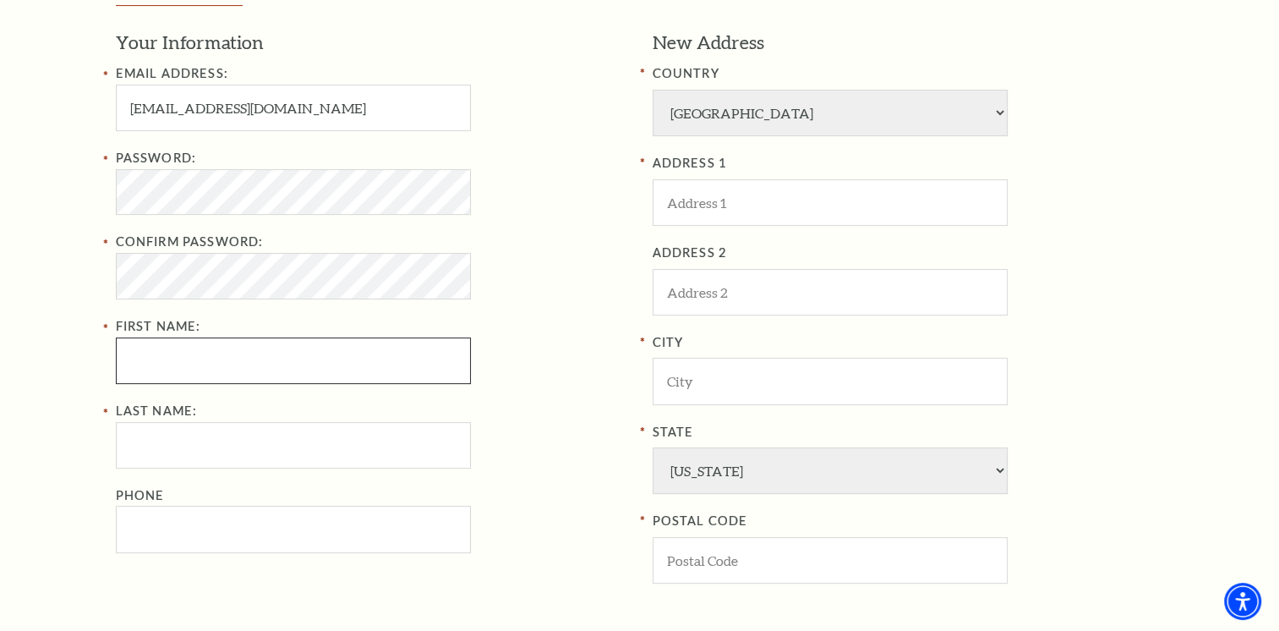
type input "MEGAN"
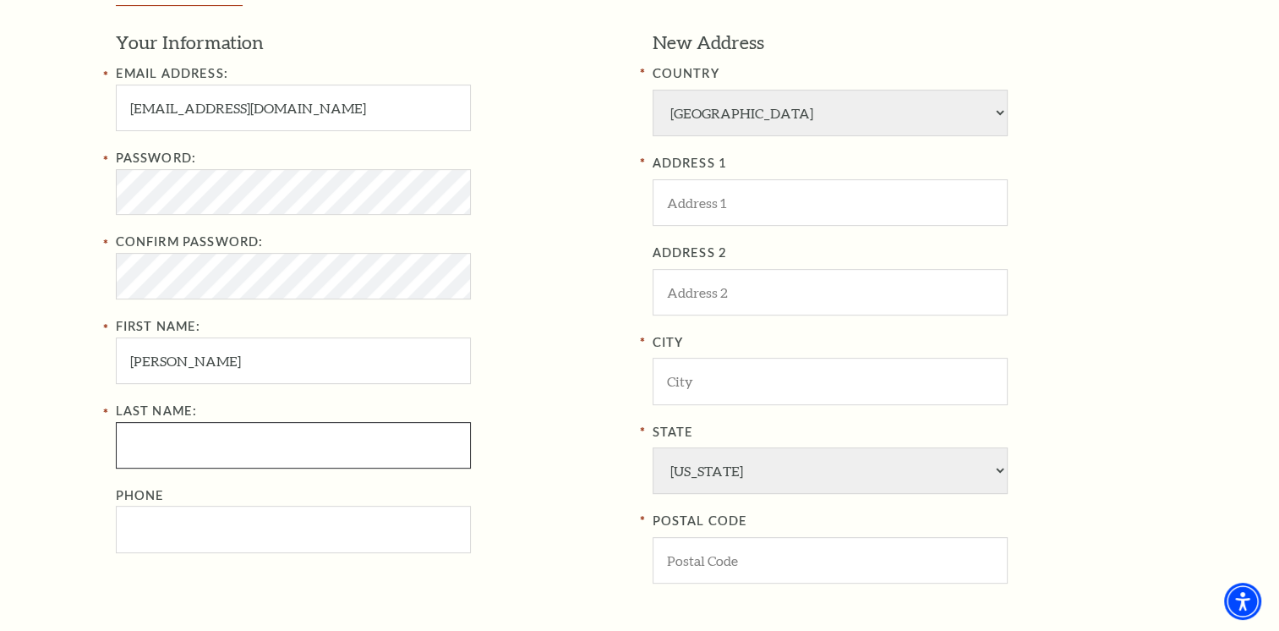
type input "WHITMORE"
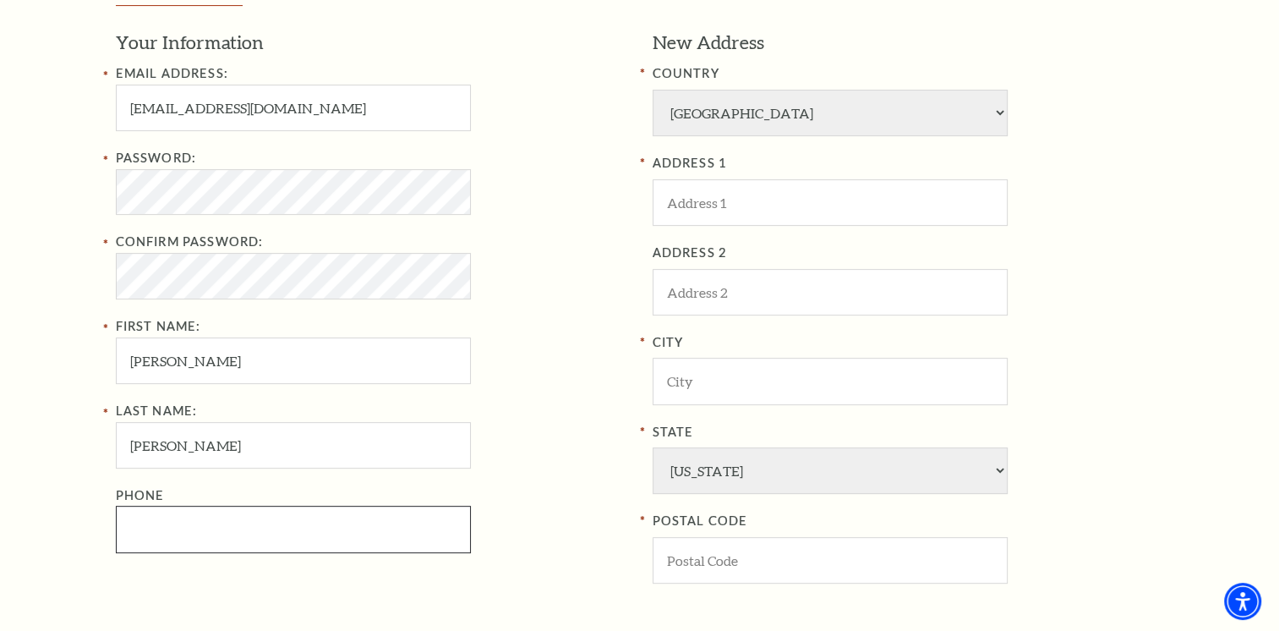
type input "7128988420"
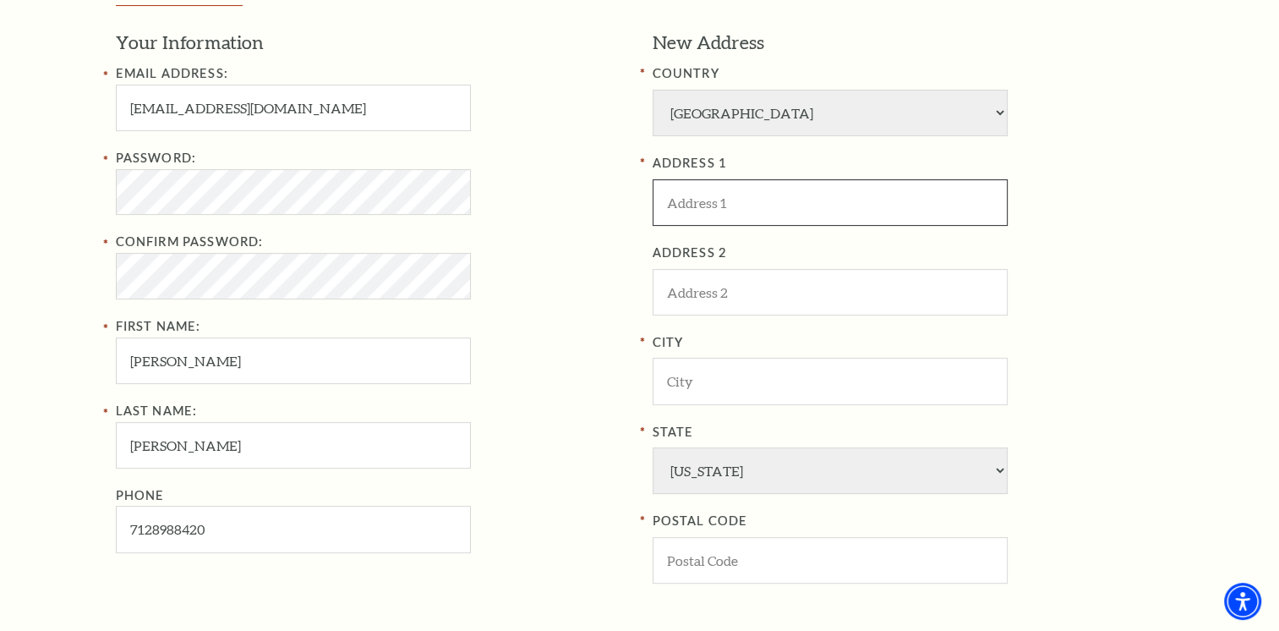
type input "4131 N Rustin Street"
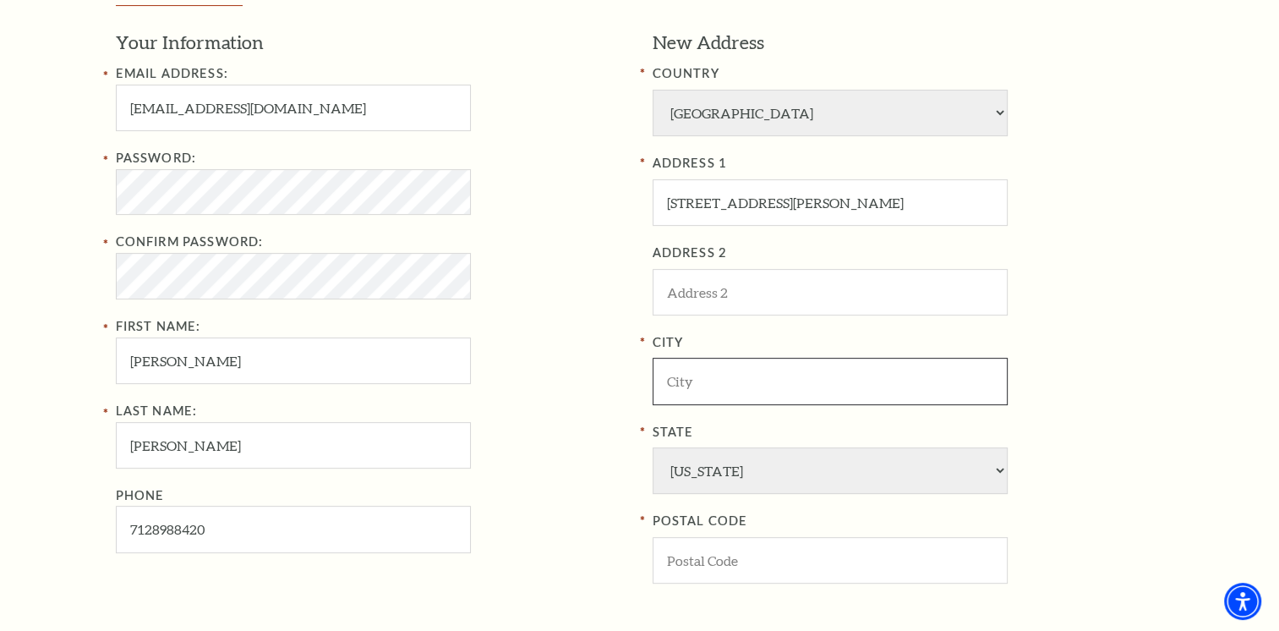
type input "SIOUX CITY"
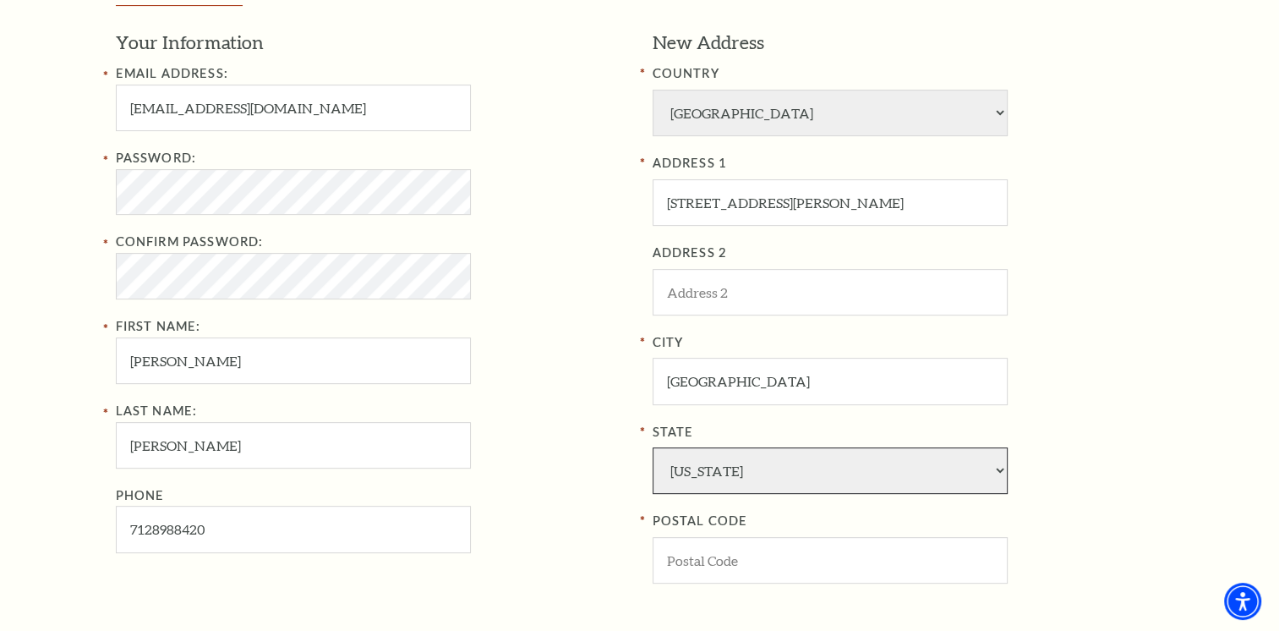
select select "IA"
type input "51108"
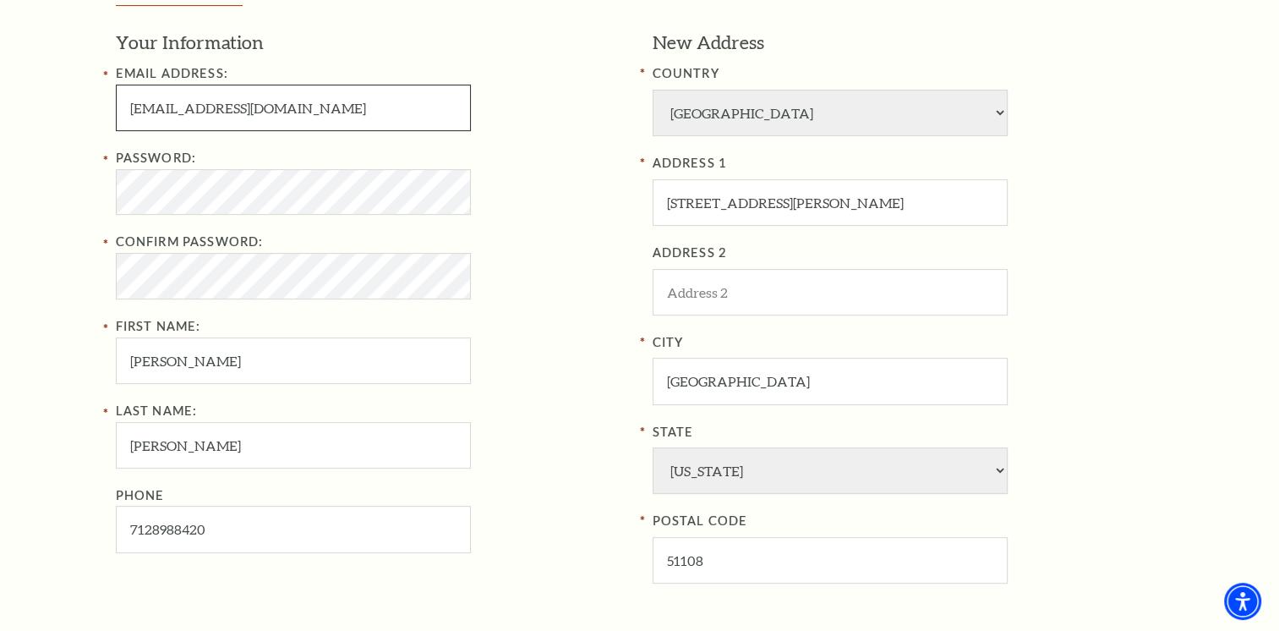
type input "712-898-8420"
click at [519, 330] on div "Password: Confirm Password: First Name: MEGAN" at bounding box center [371, 266] width 511 height 236
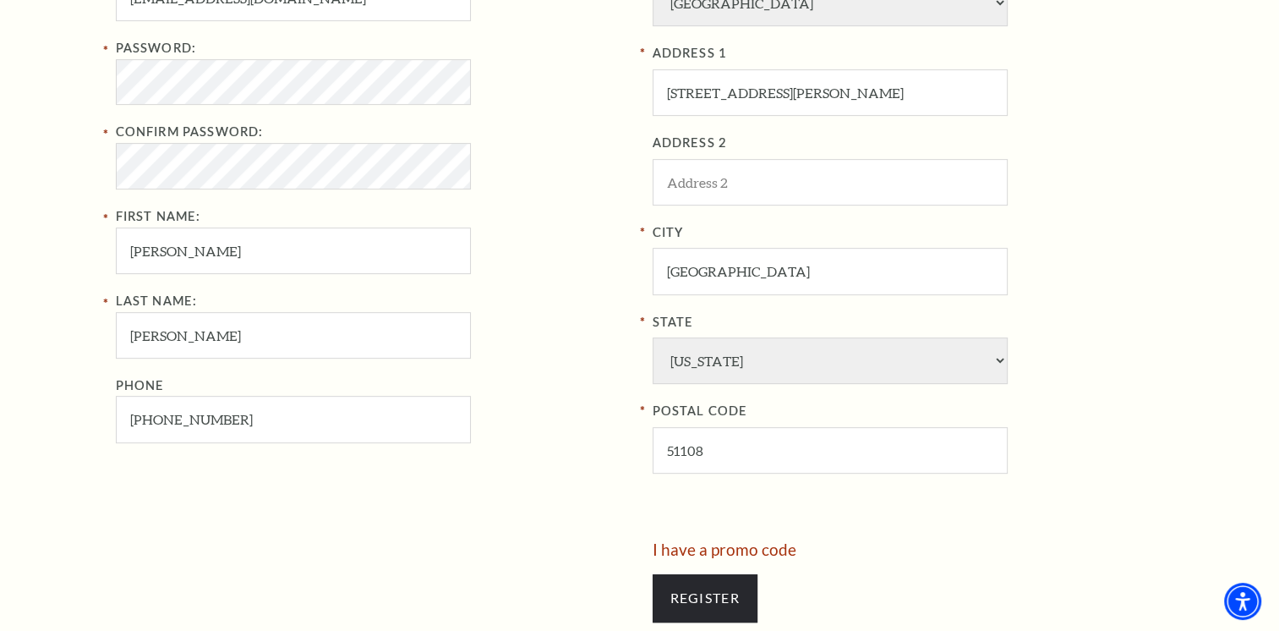
scroll to position [704, 0]
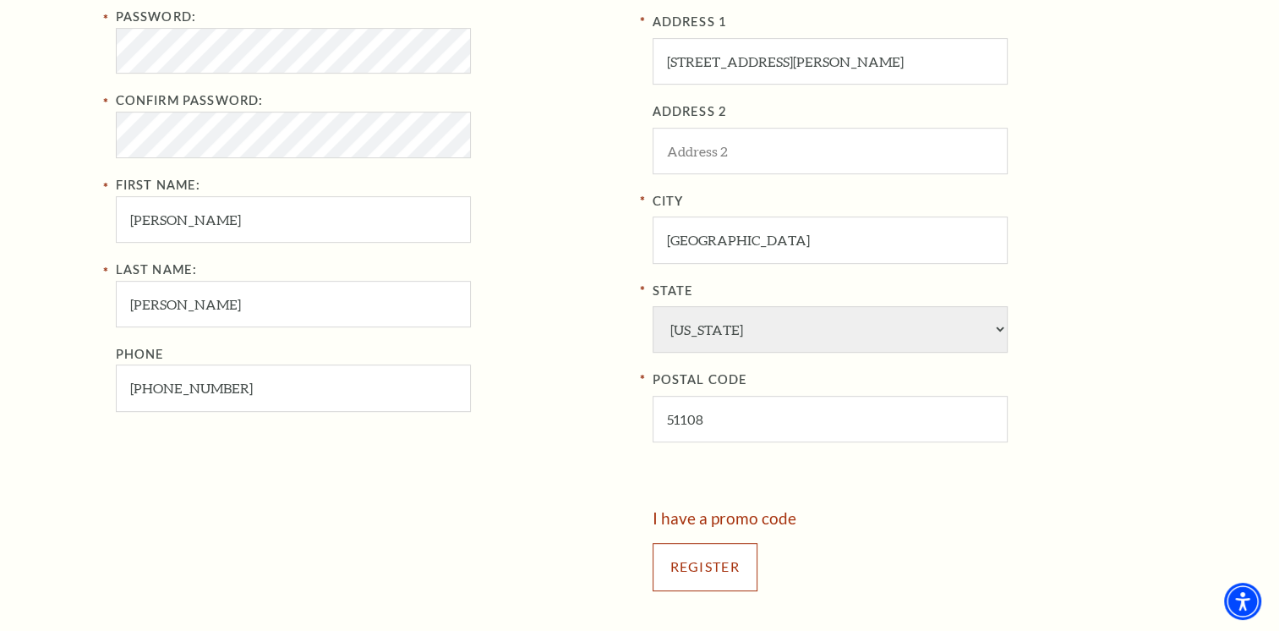
click at [705, 566] on input "Register" at bounding box center [705, 566] width 105 height 47
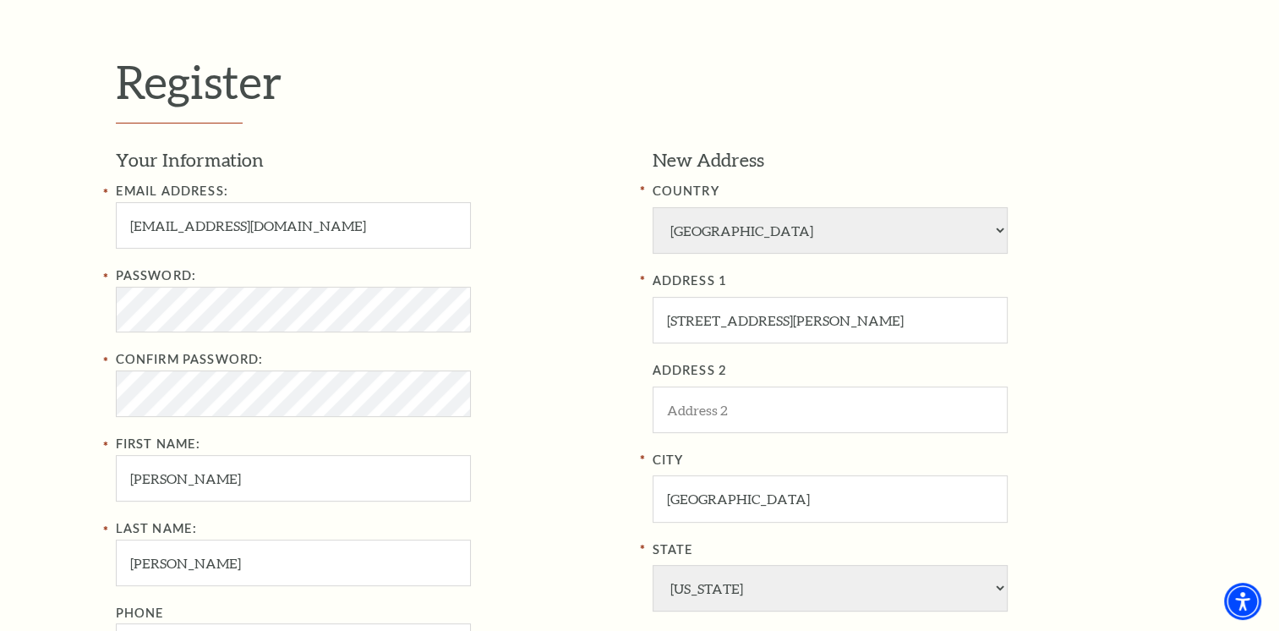
scroll to position [423, 0]
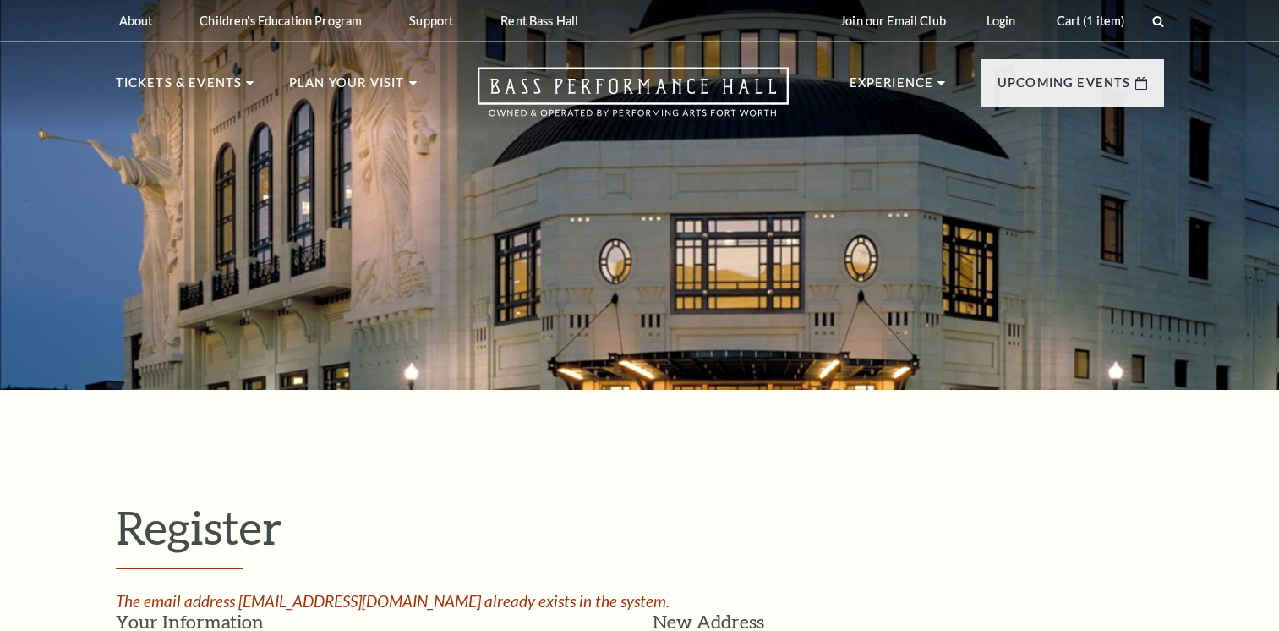
select select "1"
select select "[GEOGRAPHIC_DATA]"
click at [994, 20] on link "Cart (1 item)" at bounding box center [1015, 20] width 96 height 41
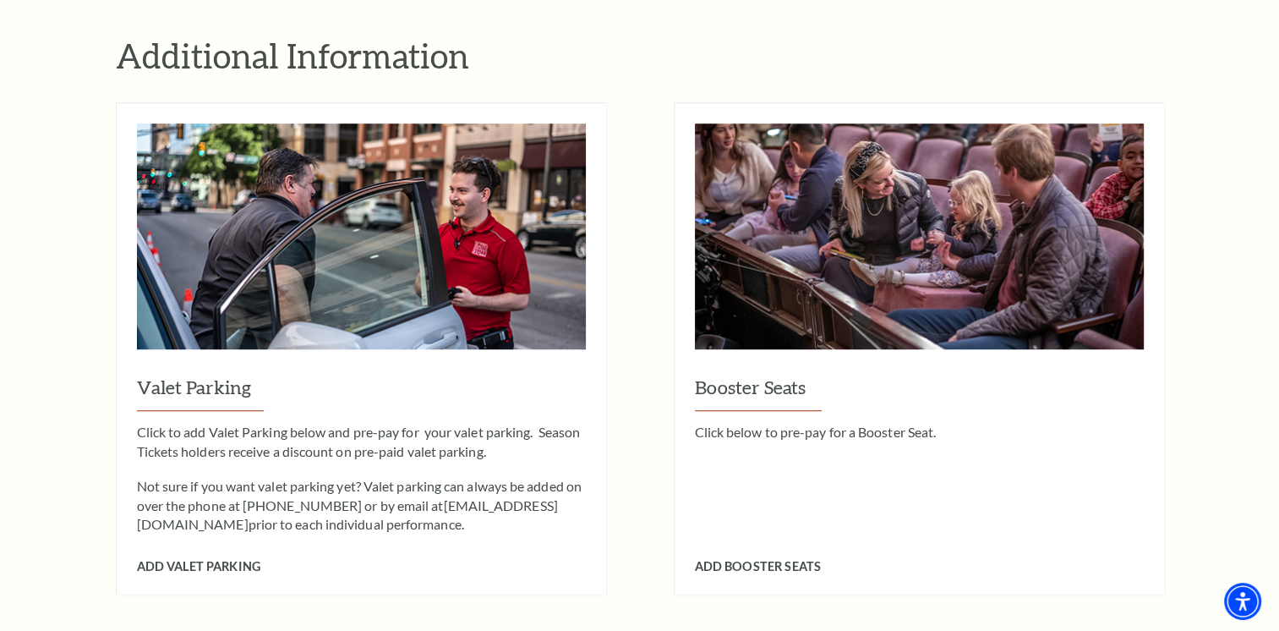
scroll to position [1831, 0]
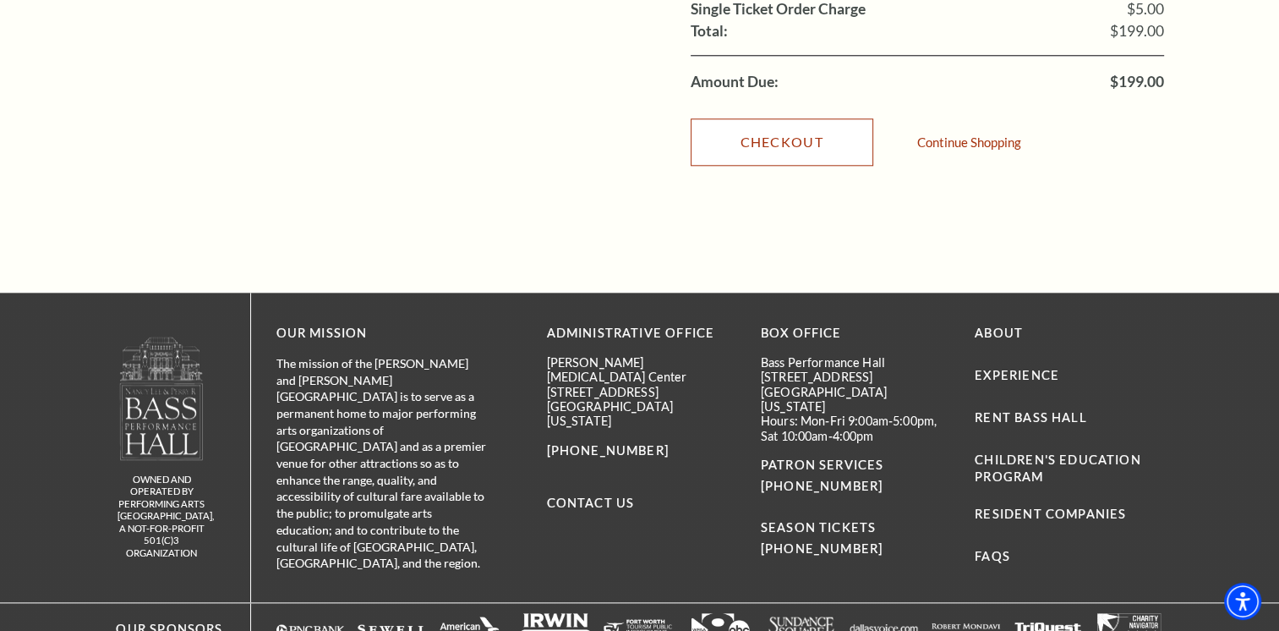
click at [798, 118] on link "Checkout" at bounding box center [782, 141] width 183 height 47
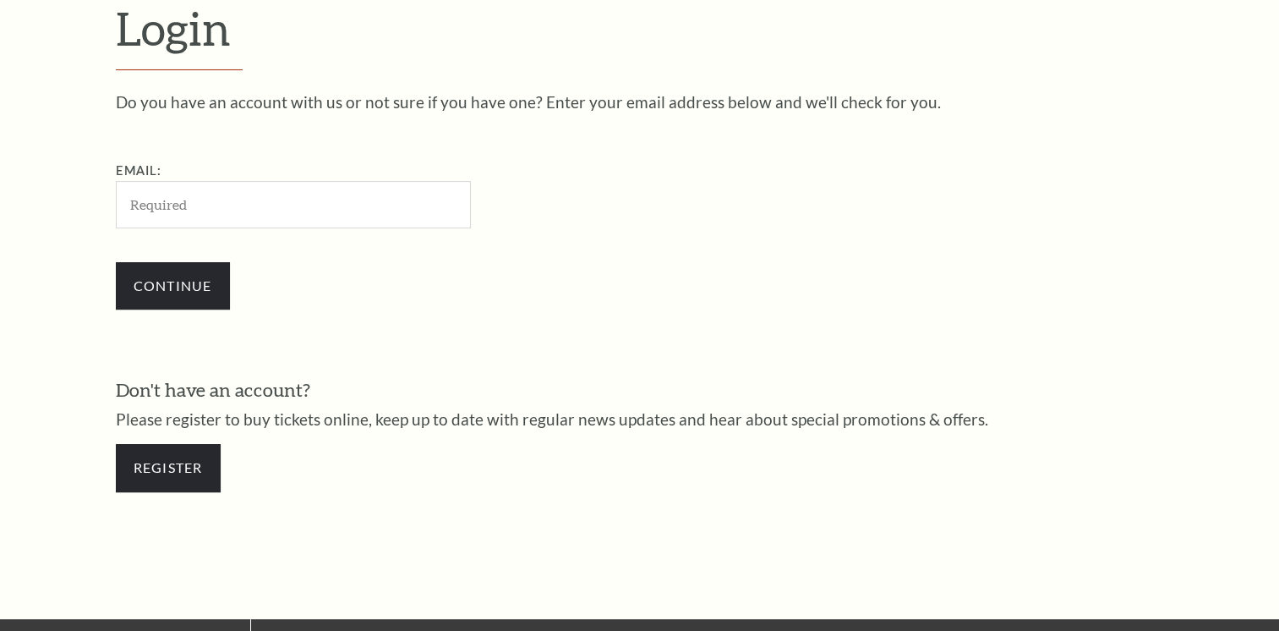
scroll to position [499, 0]
drag, startPoint x: 309, startPoint y: 203, endPoint x: 305, endPoint y: 219, distance: 16.4
click at [309, 203] on input "Email:" at bounding box center [293, 204] width 355 height 46
type input "[EMAIL_ADDRESS][DOMAIN_NAME]"
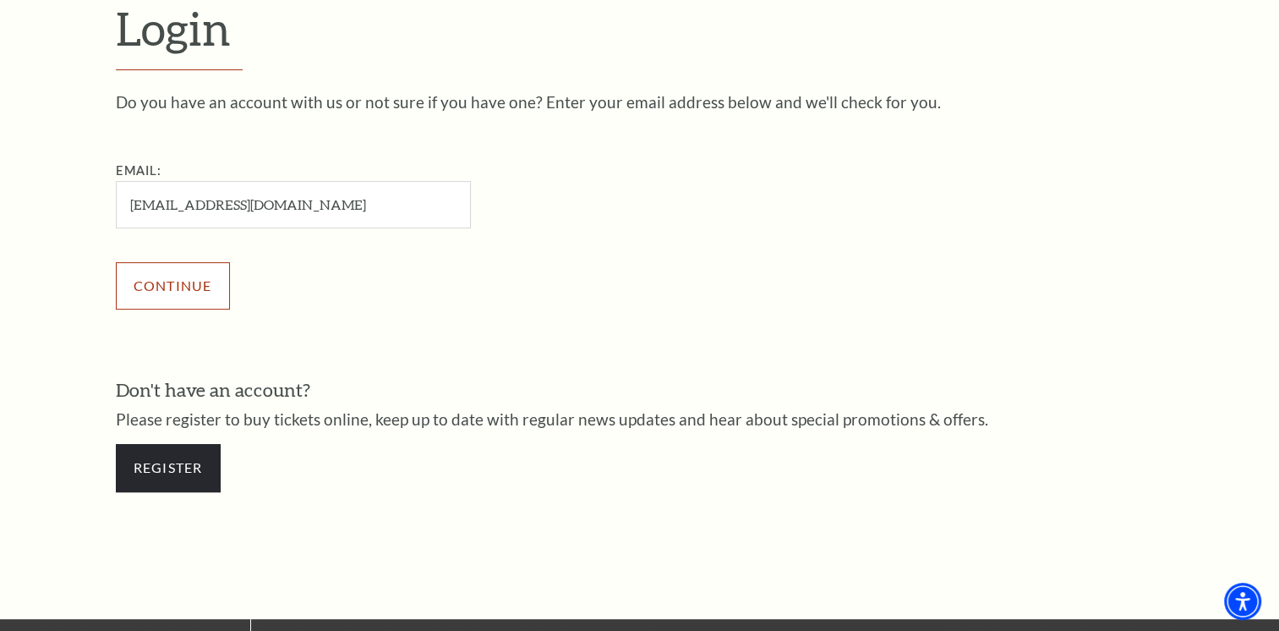
click at [206, 276] on input "Continue" at bounding box center [173, 285] width 114 height 47
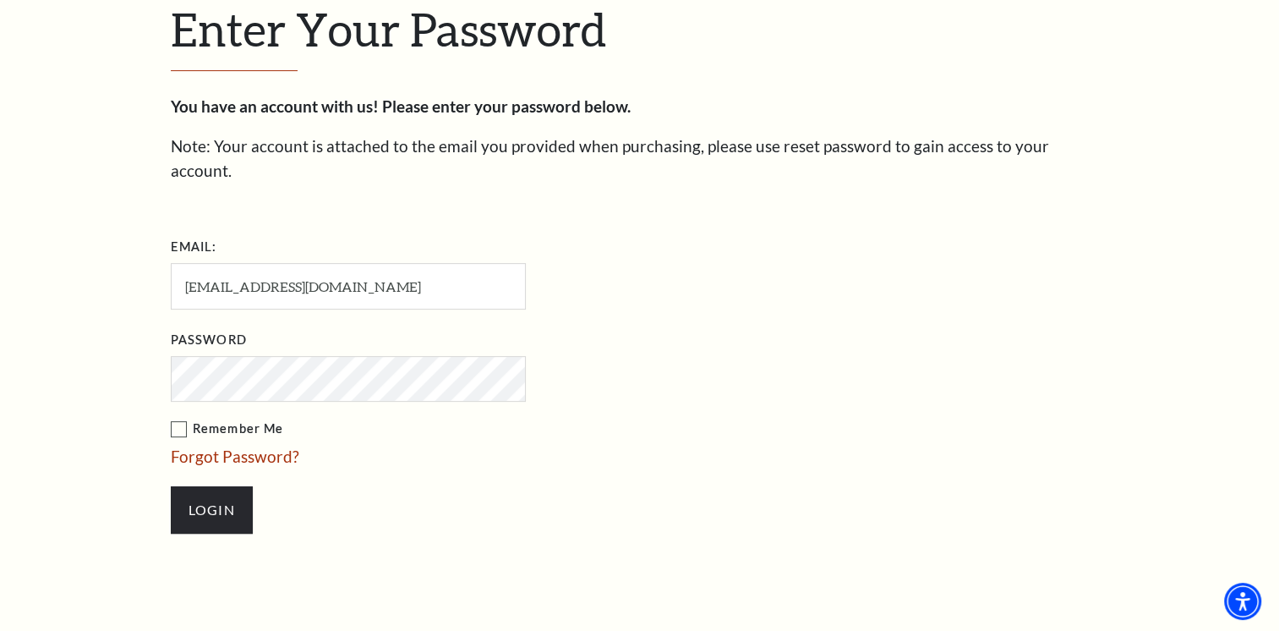
click at [115, 352] on div "Enter Your Password You have an account with us! Please enter your password bel…" at bounding box center [639, 276] width 1279 height 768
click at [172, 486] on input "Login" at bounding box center [212, 509] width 82 height 47
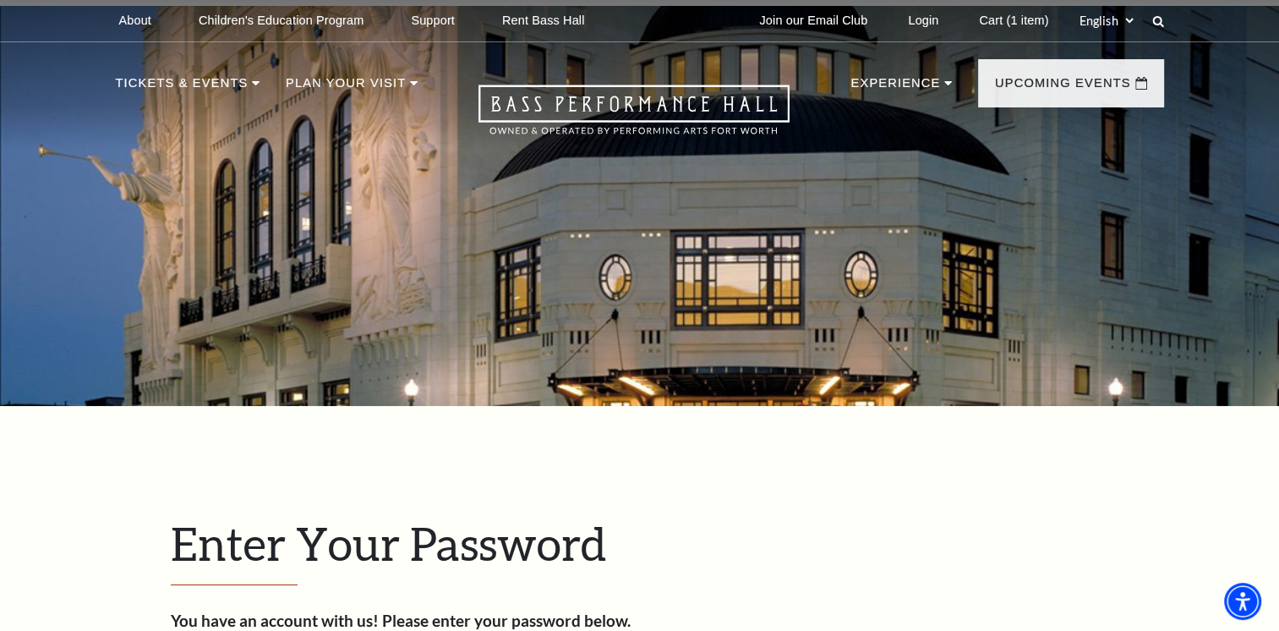
drag, startPoint x: 1036, startPoint y: 17, endPoint x: 972, endPoint y: 56, distance: 75.1
click at [1036, 17] on link "Cart (1 item)" at bounding box center [1013, 20] width 96 height 41
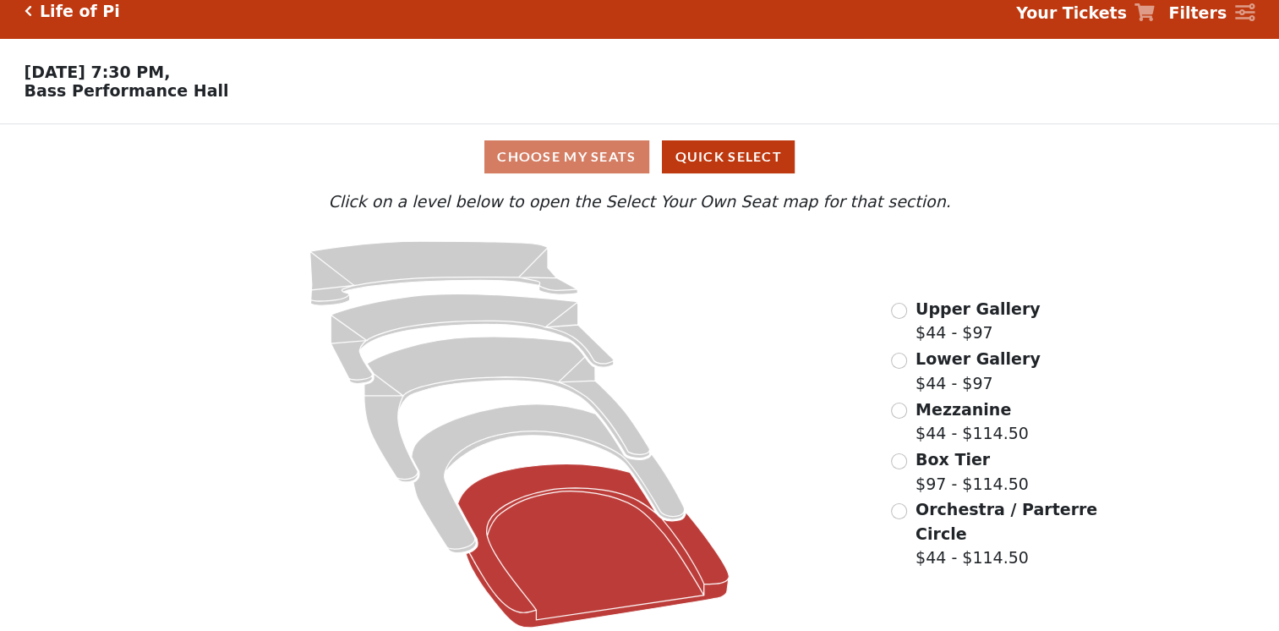
scroll to position [30, 0]
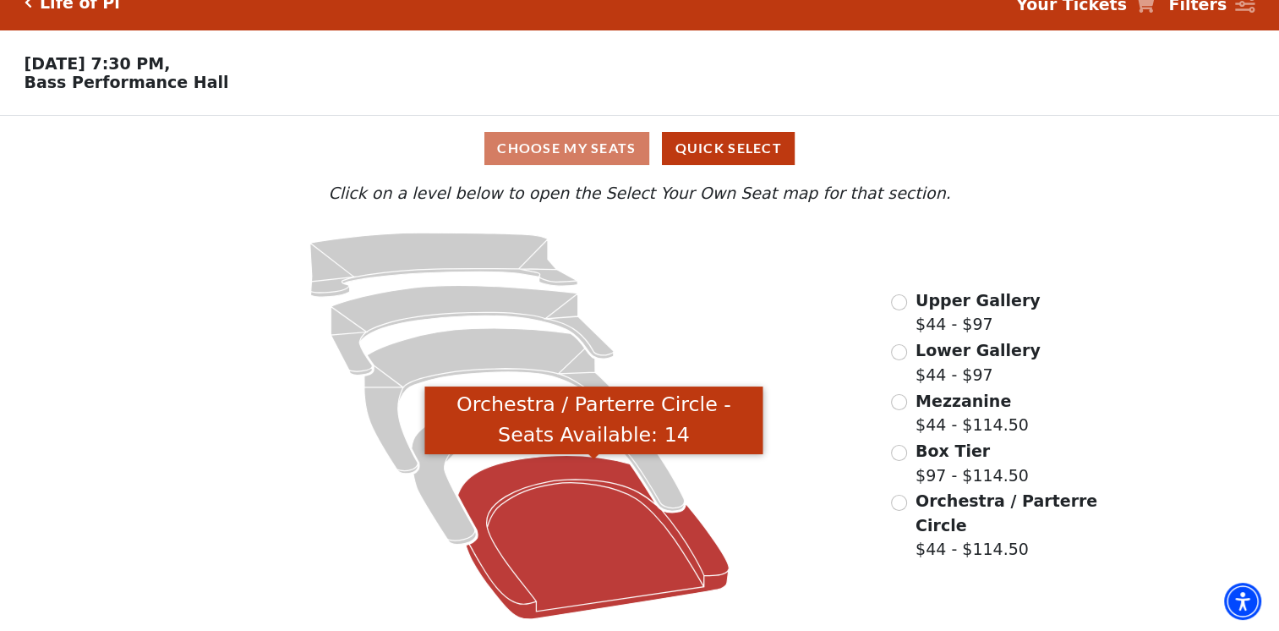
click at [646, 538] on icon "Orchestra / Parterre Circle - Seats Available: 14" at bounding box center [593, 536] width 271 height 163
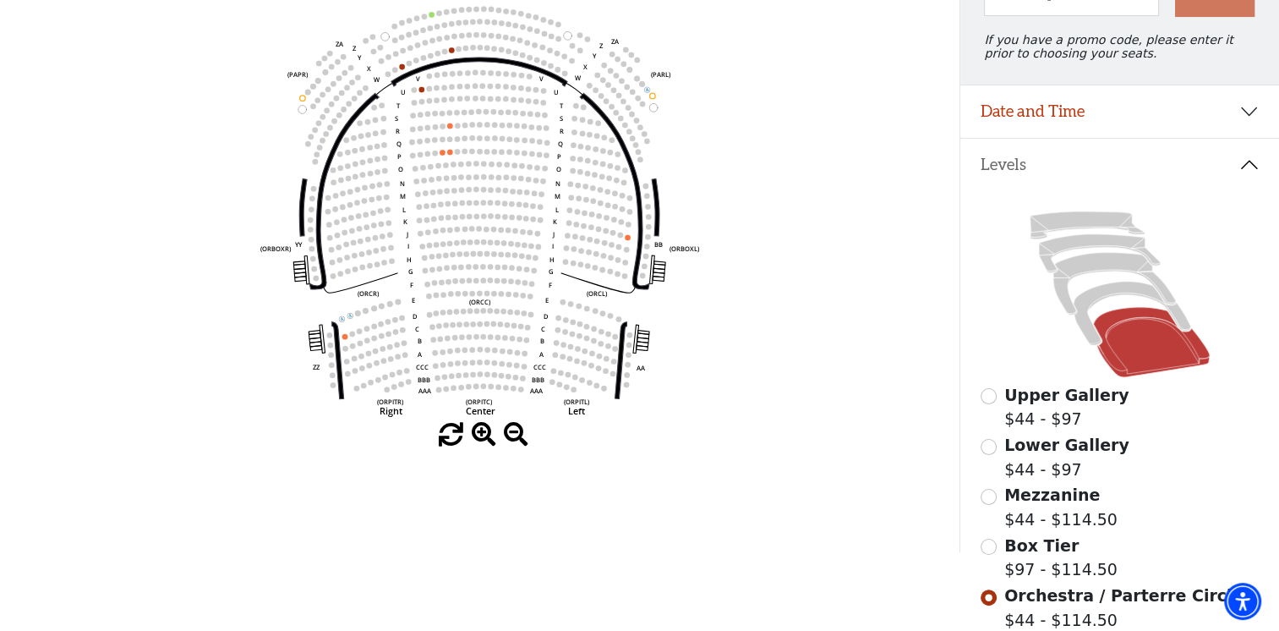
scroll to position [78, 0]
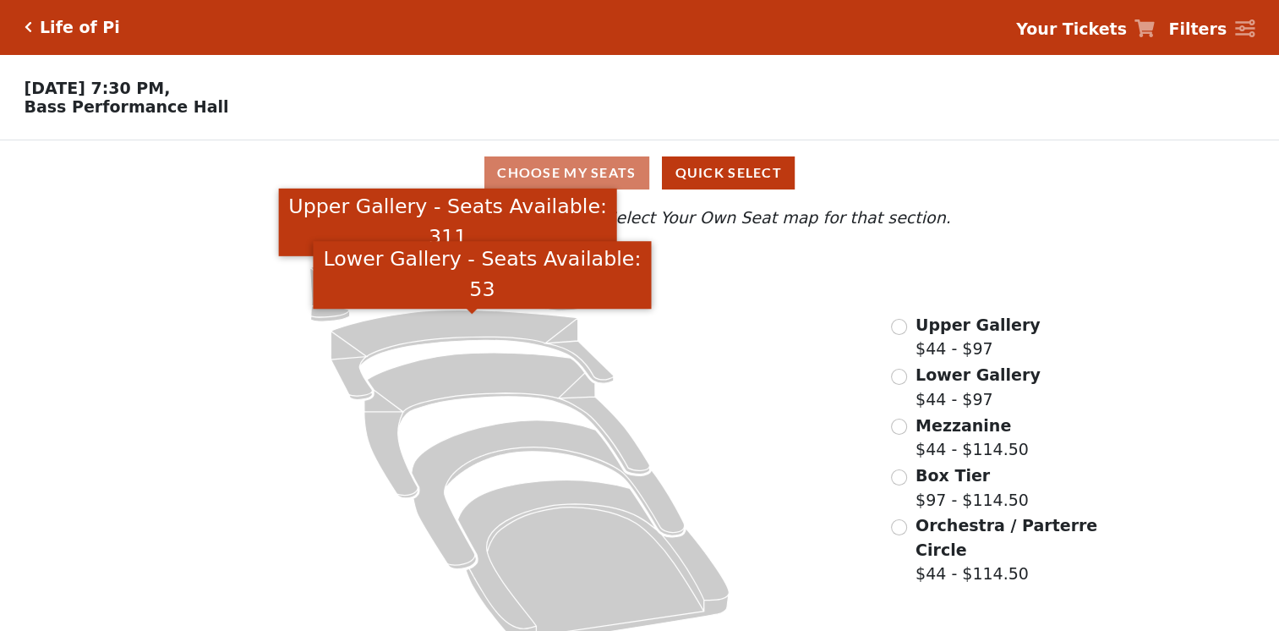
scroll to position [30, 0]
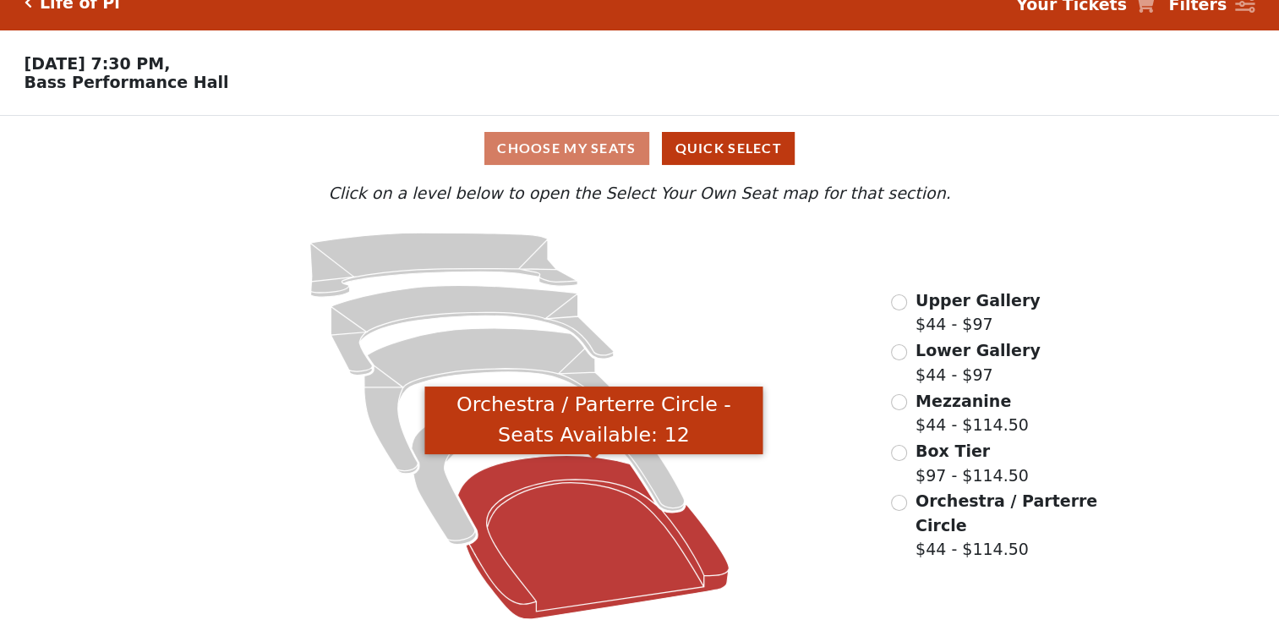
click at [595, 534] on icon "Orchestra / Parterre Circle - Seats Available: 12" at bounding box center [593, 536] width 271 height 163
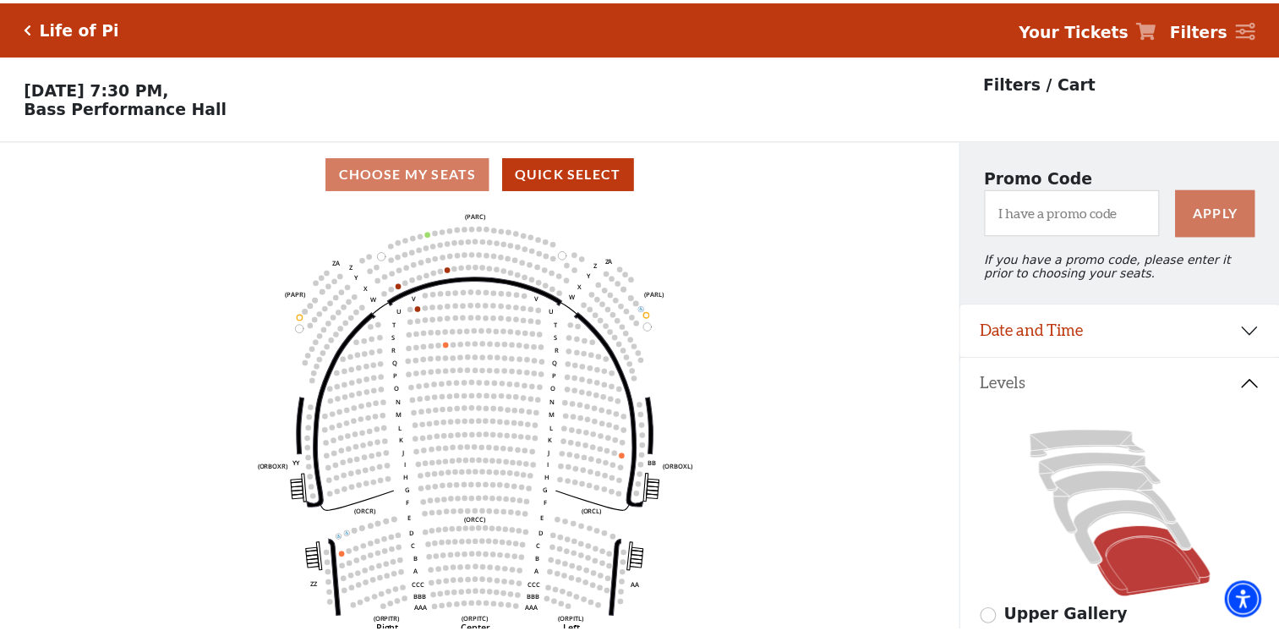
scroll to position [78, 0]
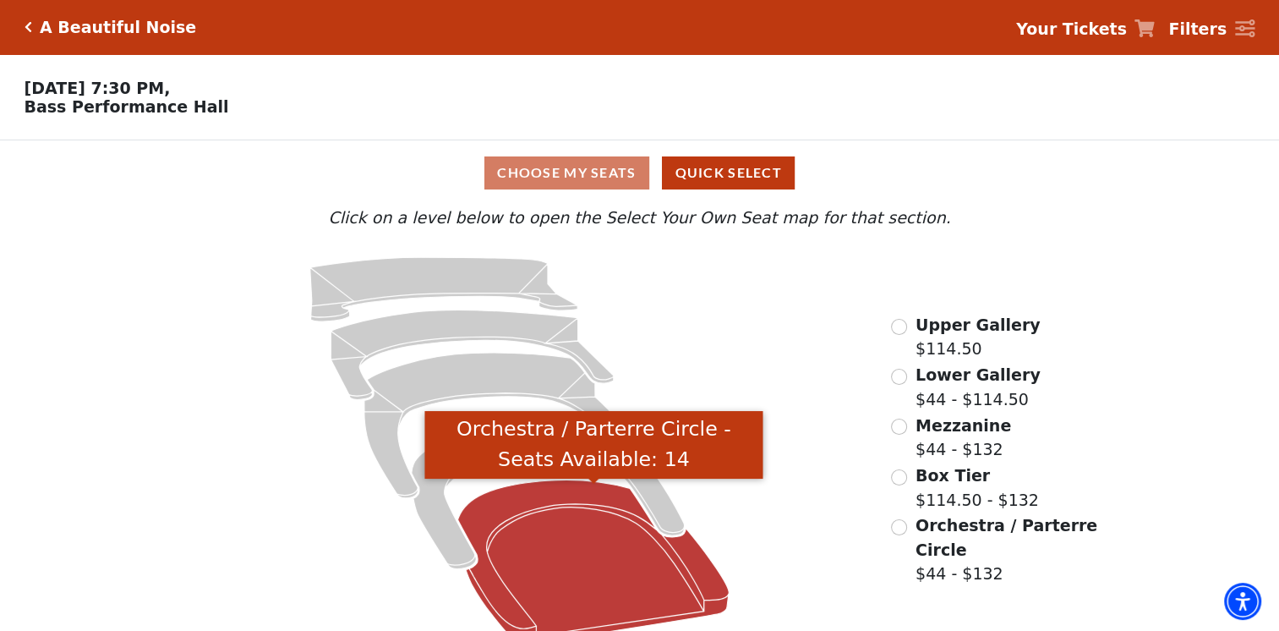
click at [551, 553] on icon "Orchestra / Parterre Circle - Seats Available: 14" at bounding box center [593, 560] width 271 height 163
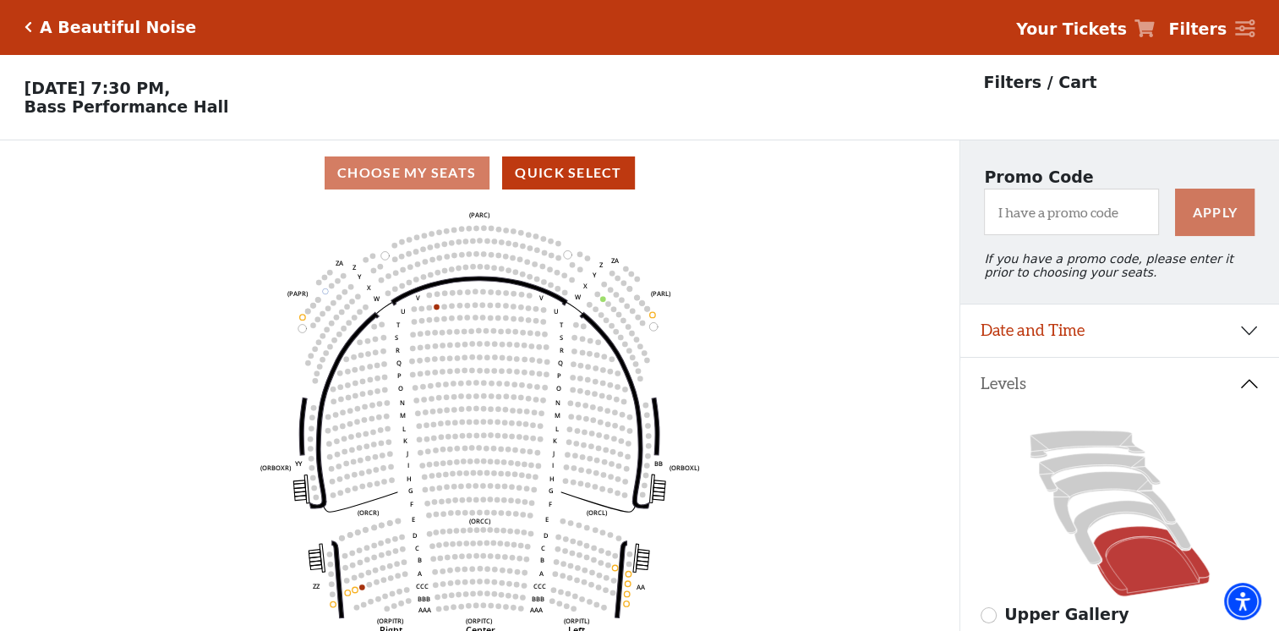
scroll to position [78, 0]
